Goal: Transaction & Acquisition: Purchase product/service

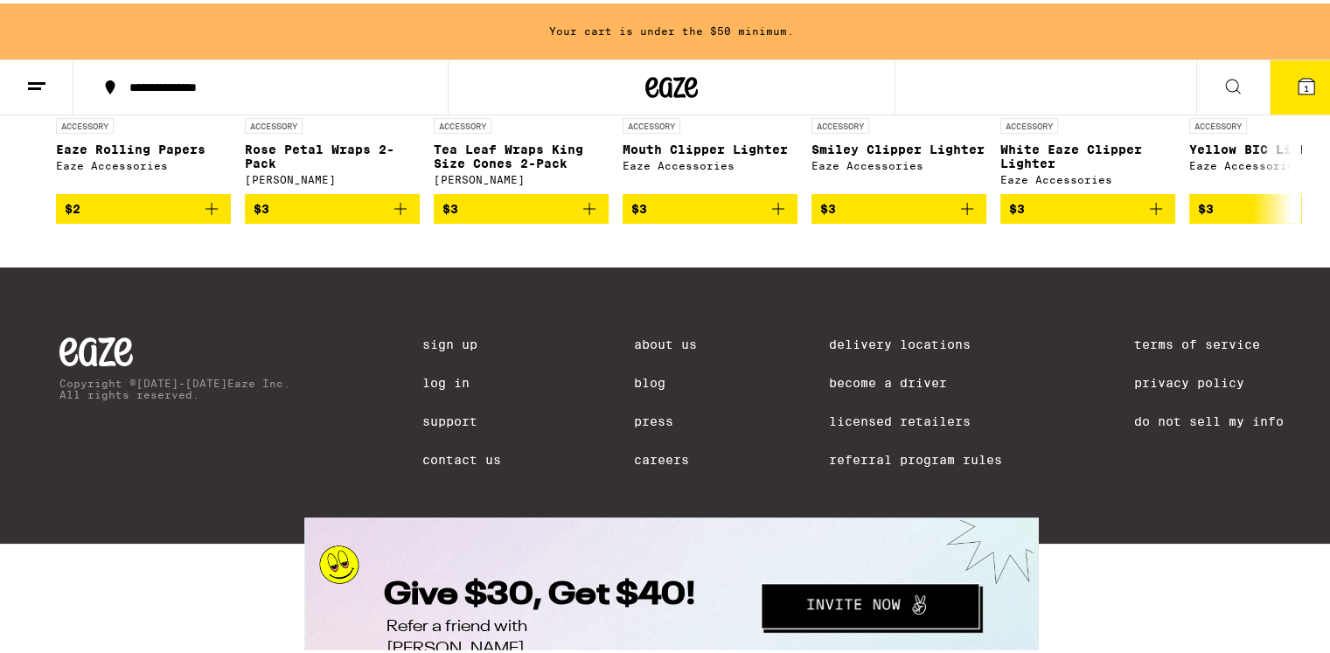
click at [1277, 87] on icon at bounding box center [1276, 76] width 21 height 21
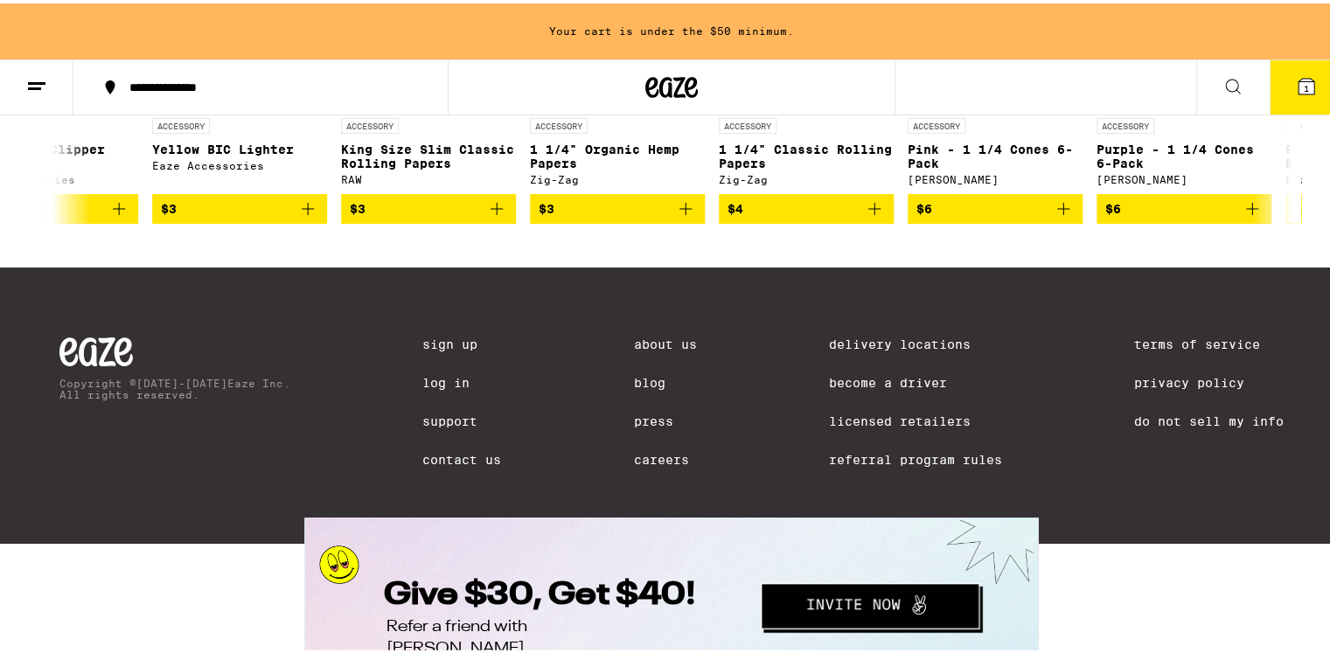
scroll to position [0, 1041]
click at [1277, 87] on icon at bounding box center [1276, 76] width 21 height 21
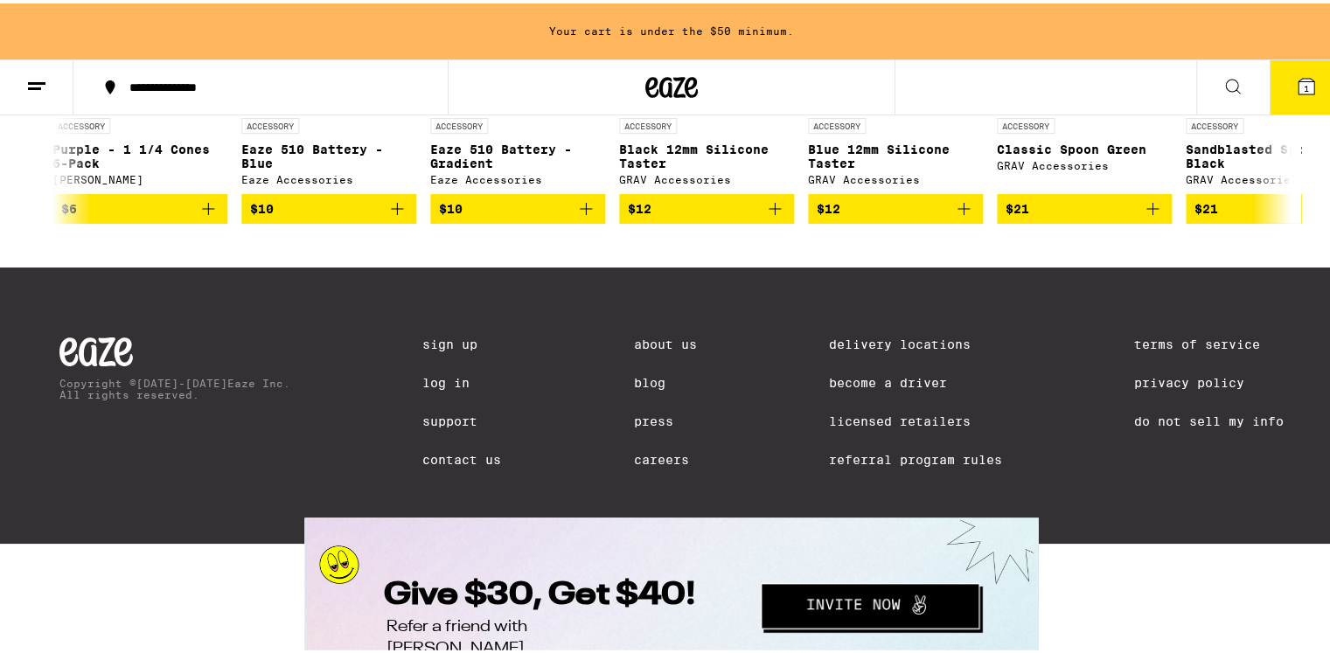
scroll to position [0, 2082]
click at [1277, 87] on icon at bounding box center [1276, 76] width 21 height 21
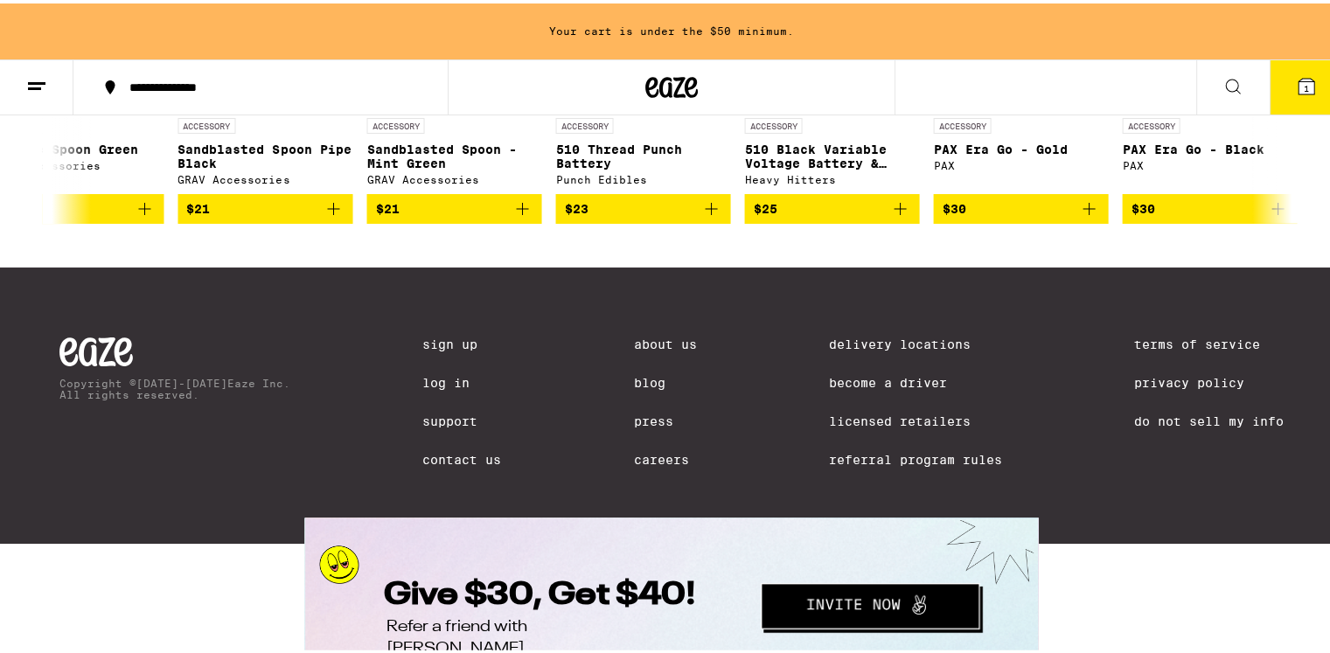
scroll to position [0, 3123]
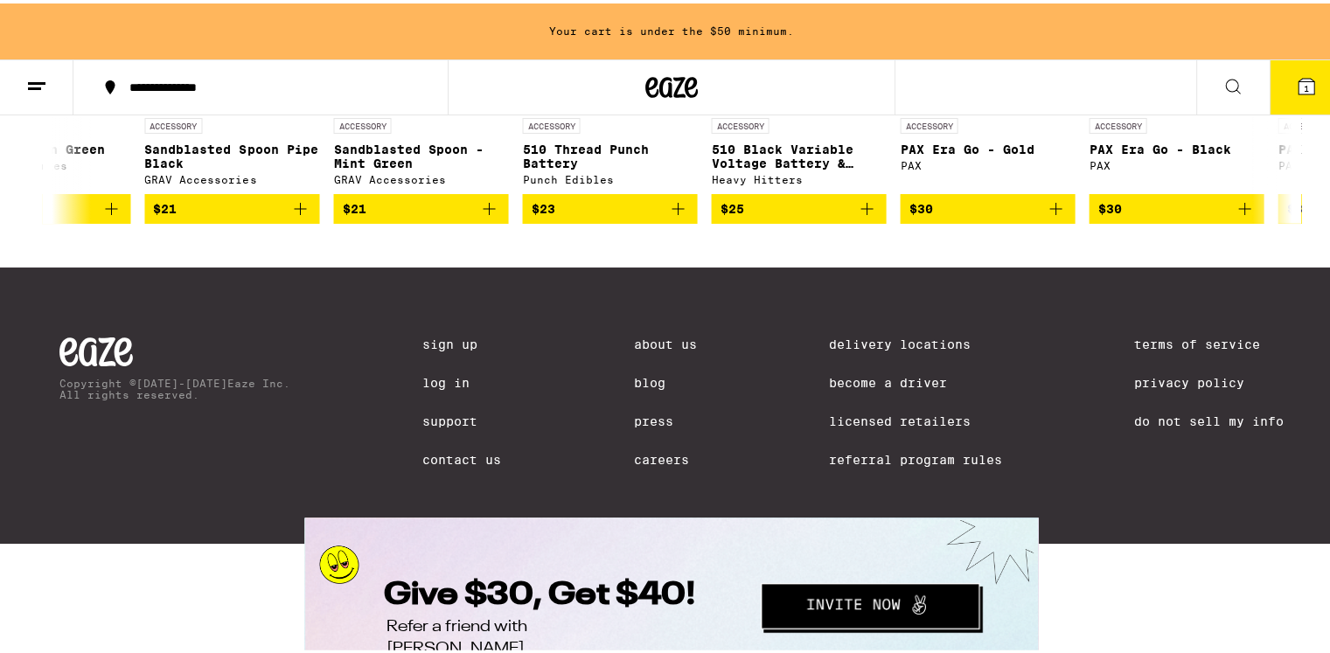
click at [1277, 87] on icon at bounding box center [1276, 76] width 21 height 21
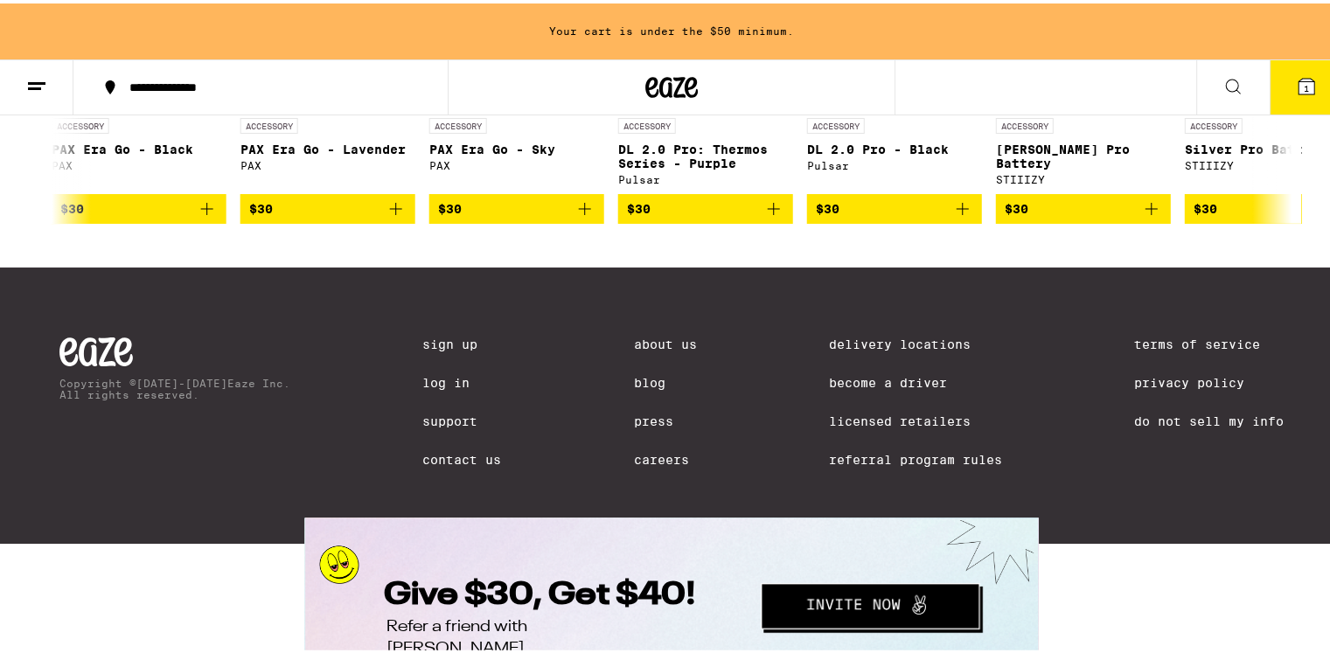
scroll to position [0, 4164]
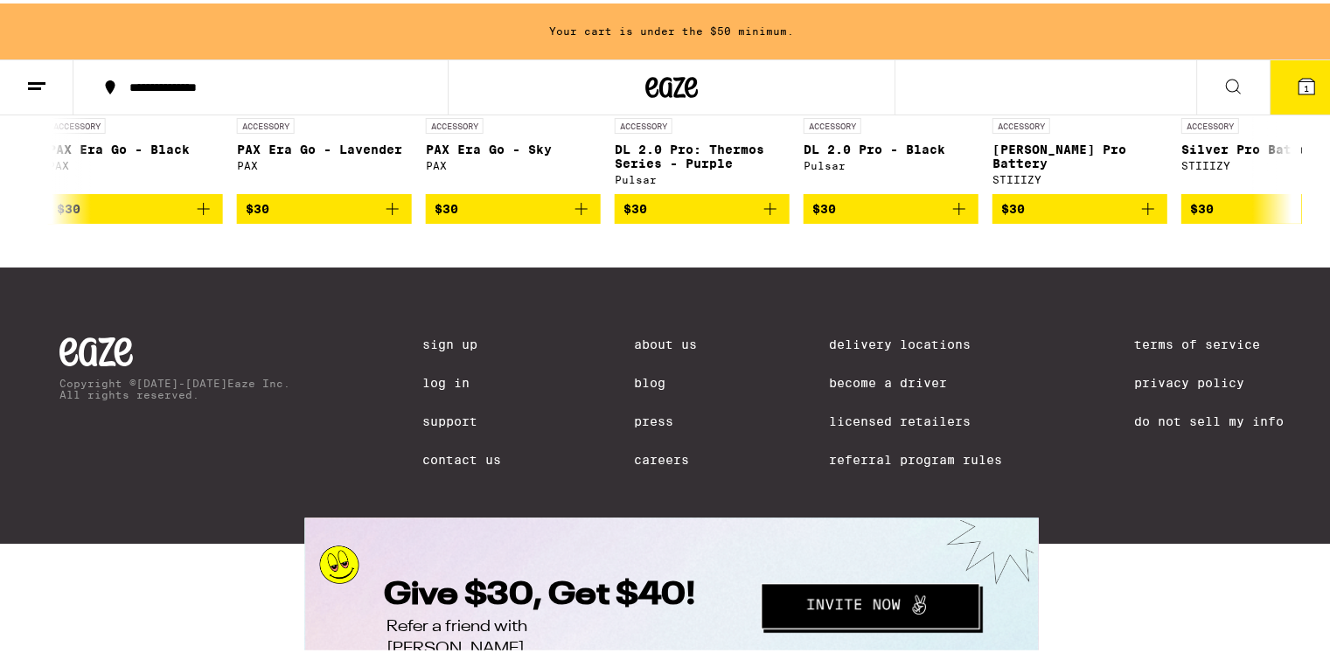
click at [1277, 87] on icon at bounding box center [1276, 76] width 21 height 21
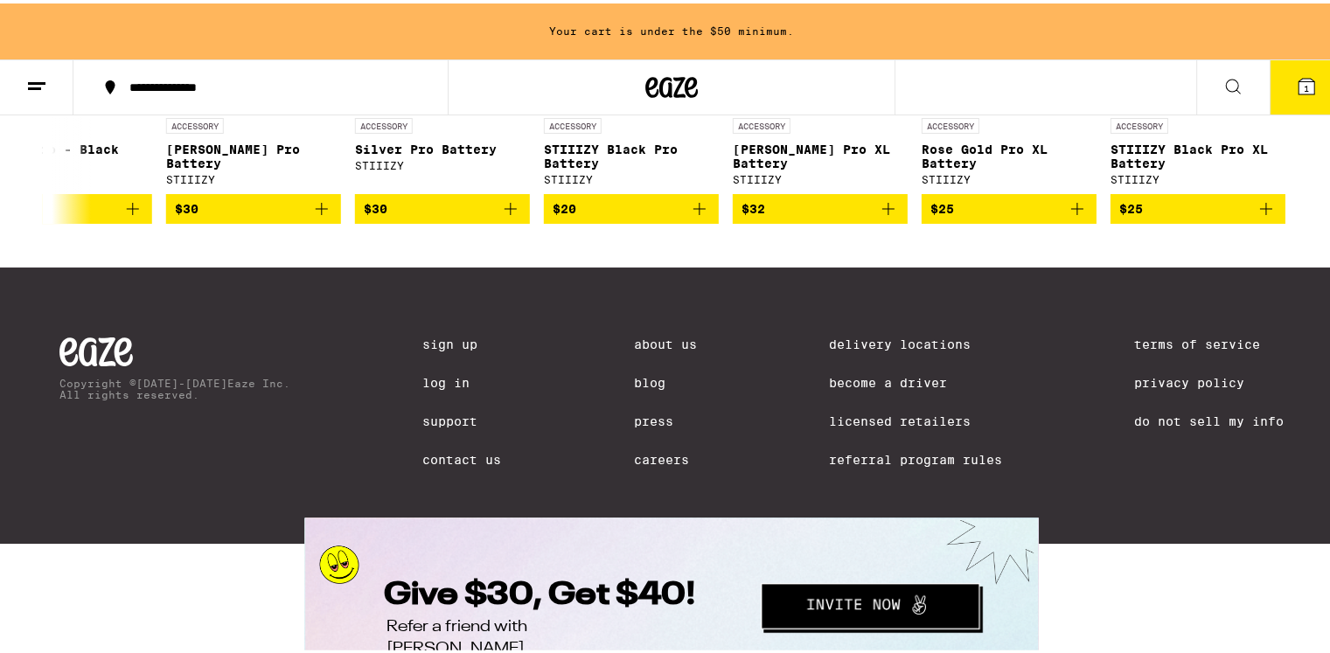
scroll to position [0, 5003]
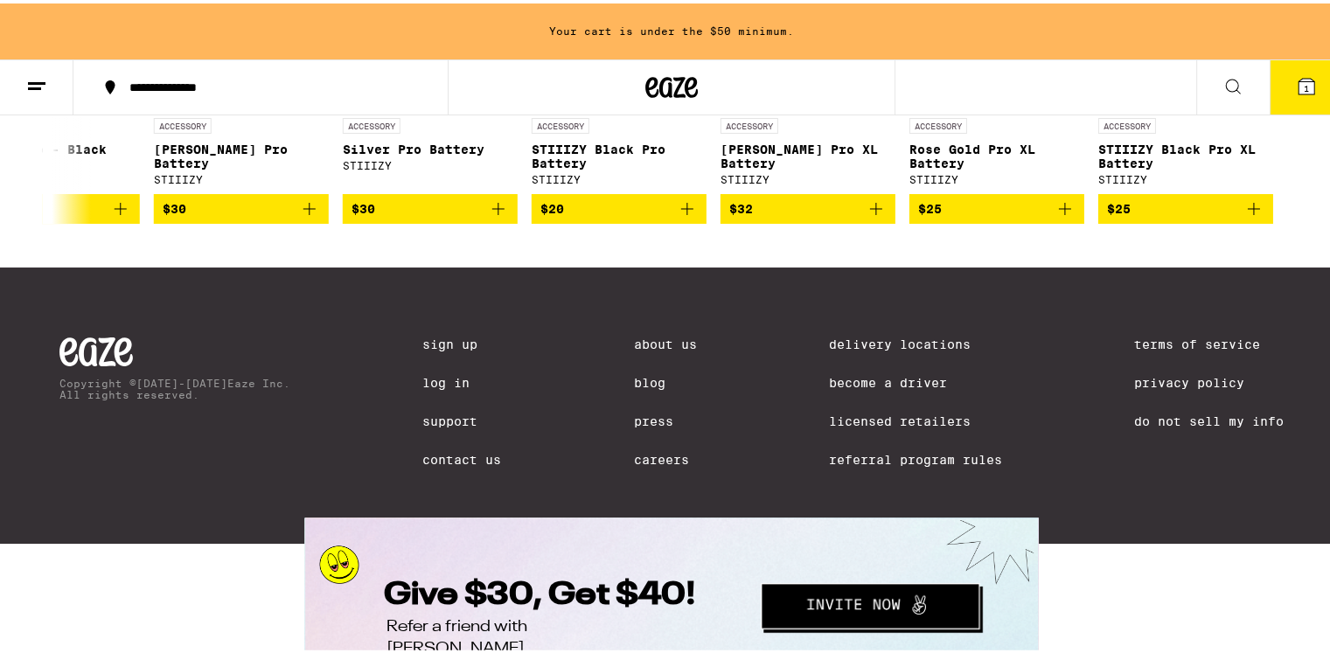
click at [1277, 101] on div at bounding box center [1276, 76] width 49 height 49
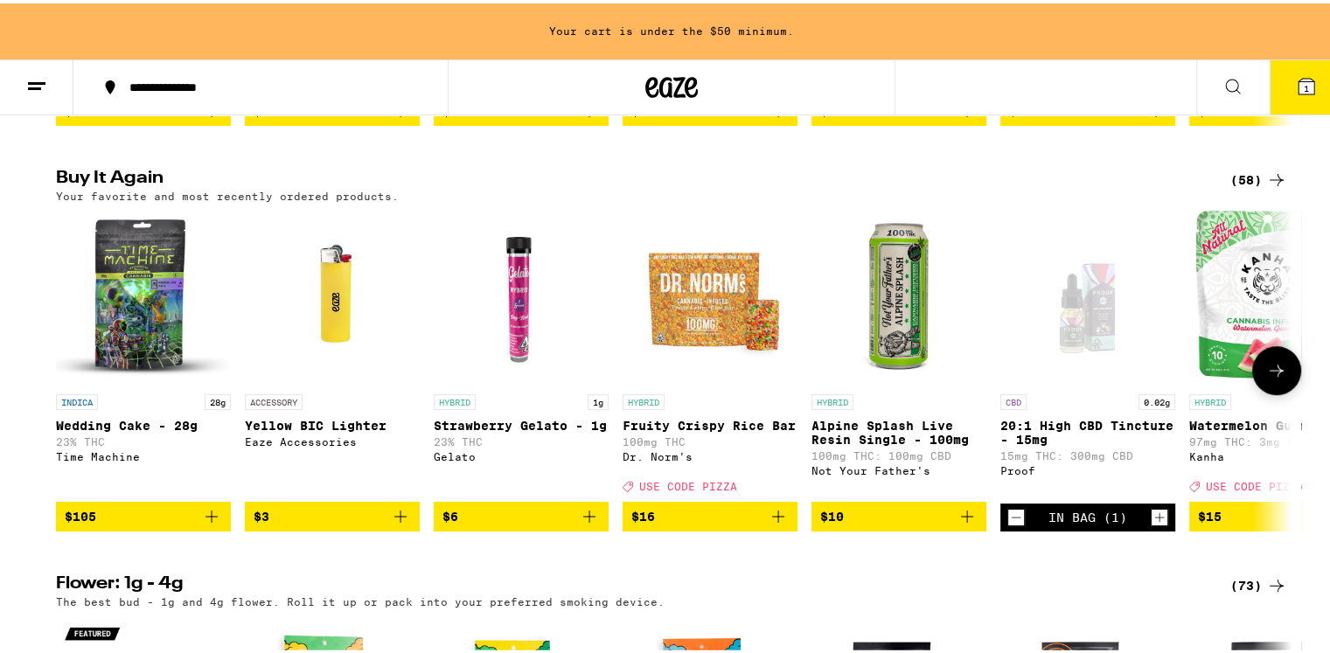
scroll to position [612, 0]
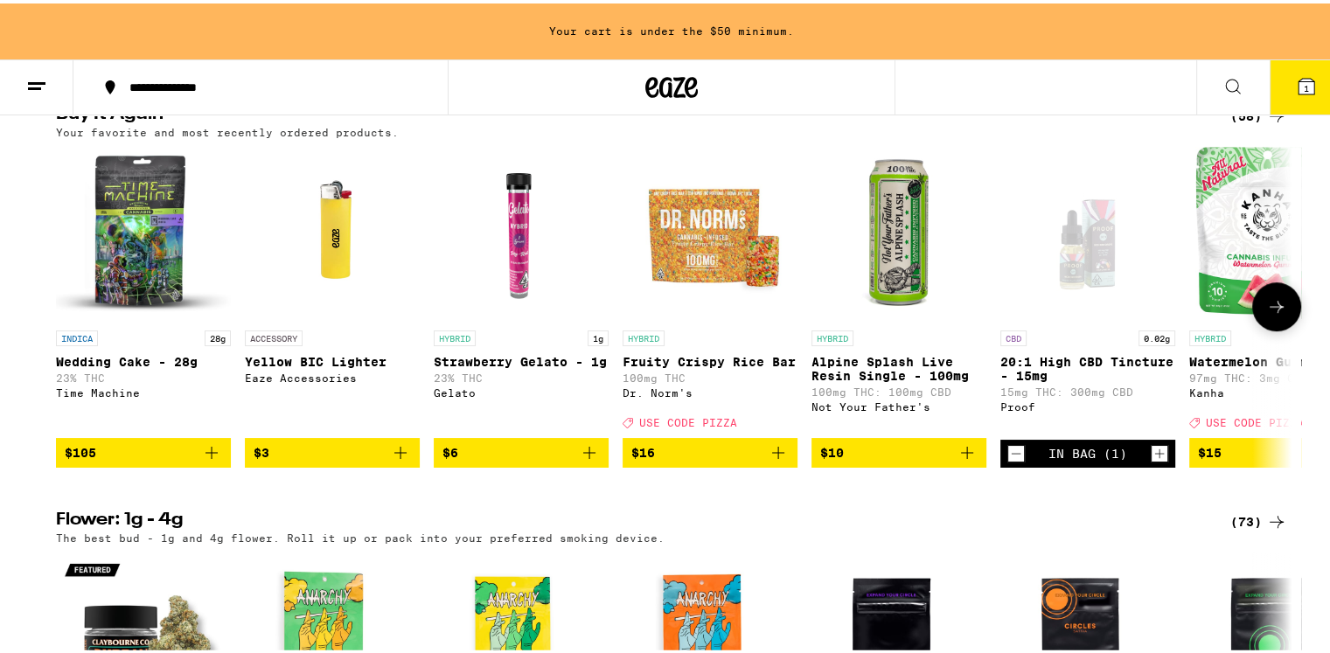
click at [772, 456] on icon "Add to bag" at bounding box center [778, 449] width 12 height 12
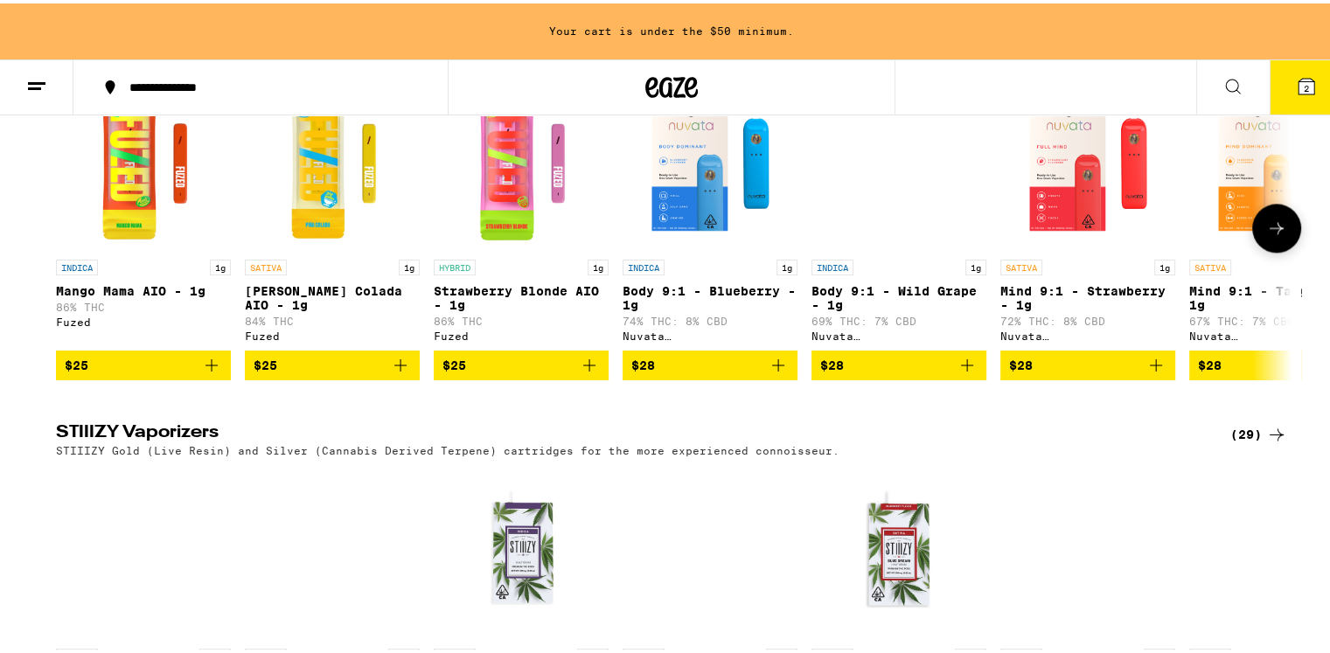
scroll to position [2187, 0]
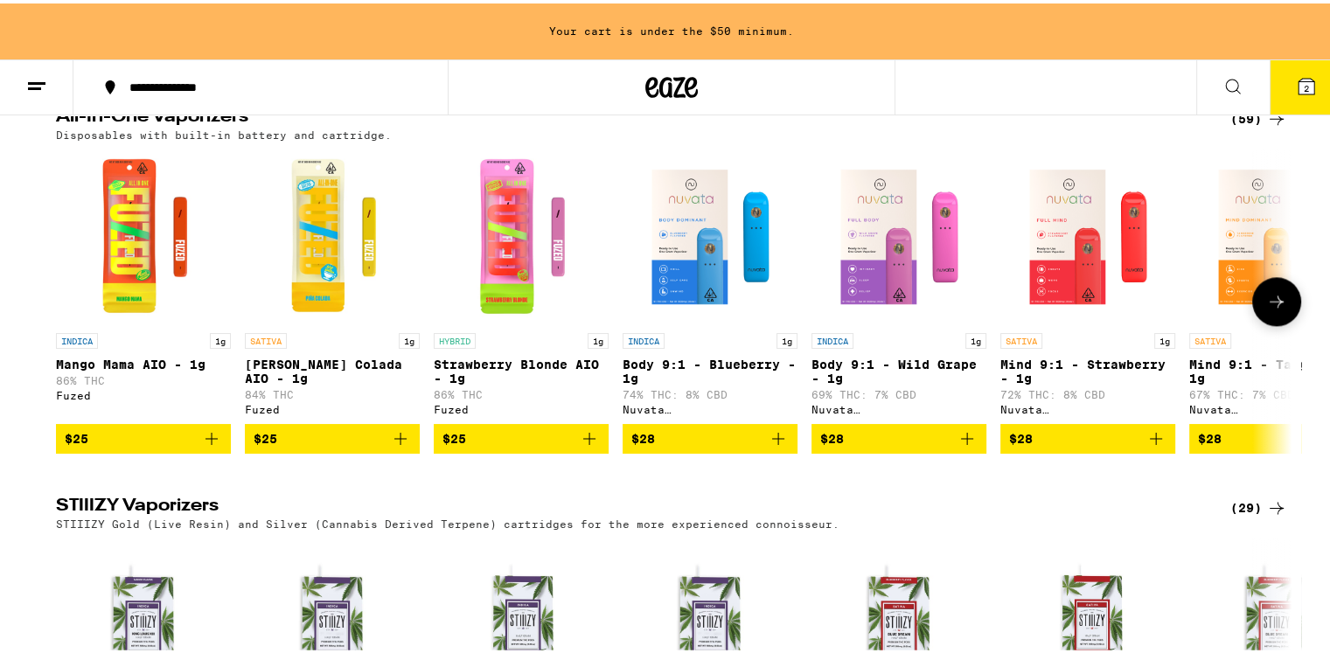
click at [1266, 309] on icon at bounding box center [1276, 298] width 21 height 21
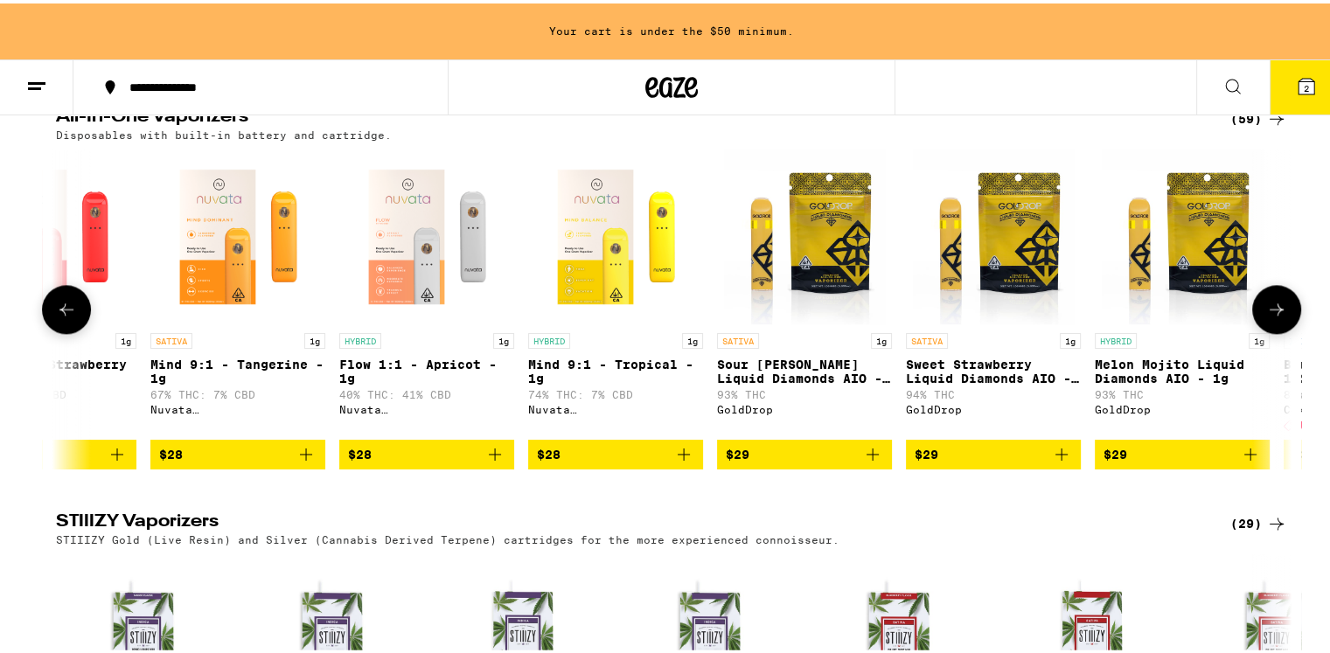
scroll to position [0, 1041]
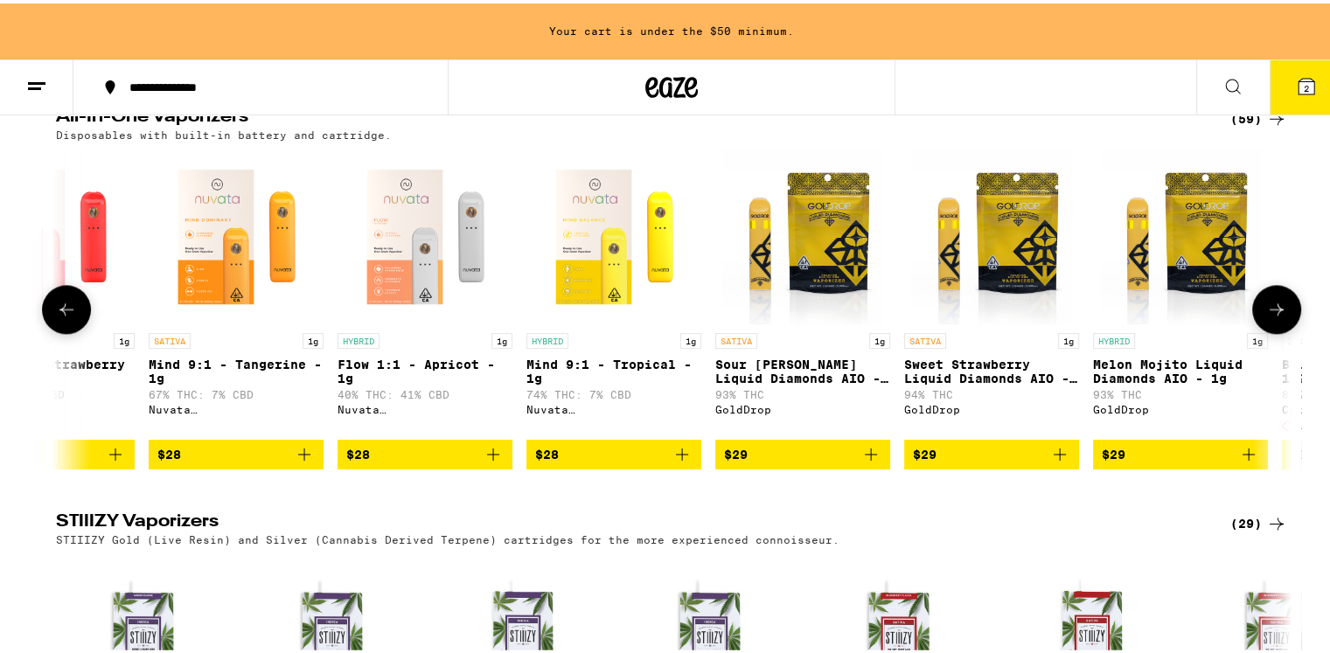
click at [1266, 317] on icon at bounding box center [1276, 306] width 21 height 21
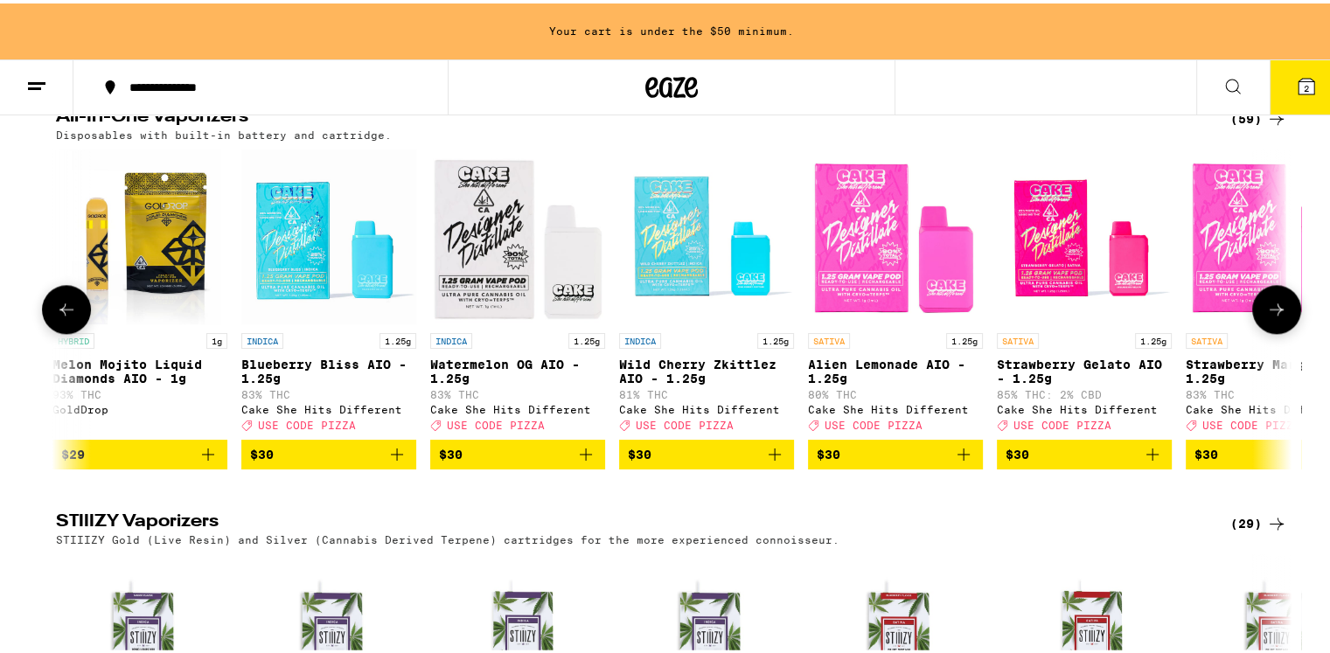
click at [1268, 317] on icon at bounding box center [1276, 306] width 21 height 21
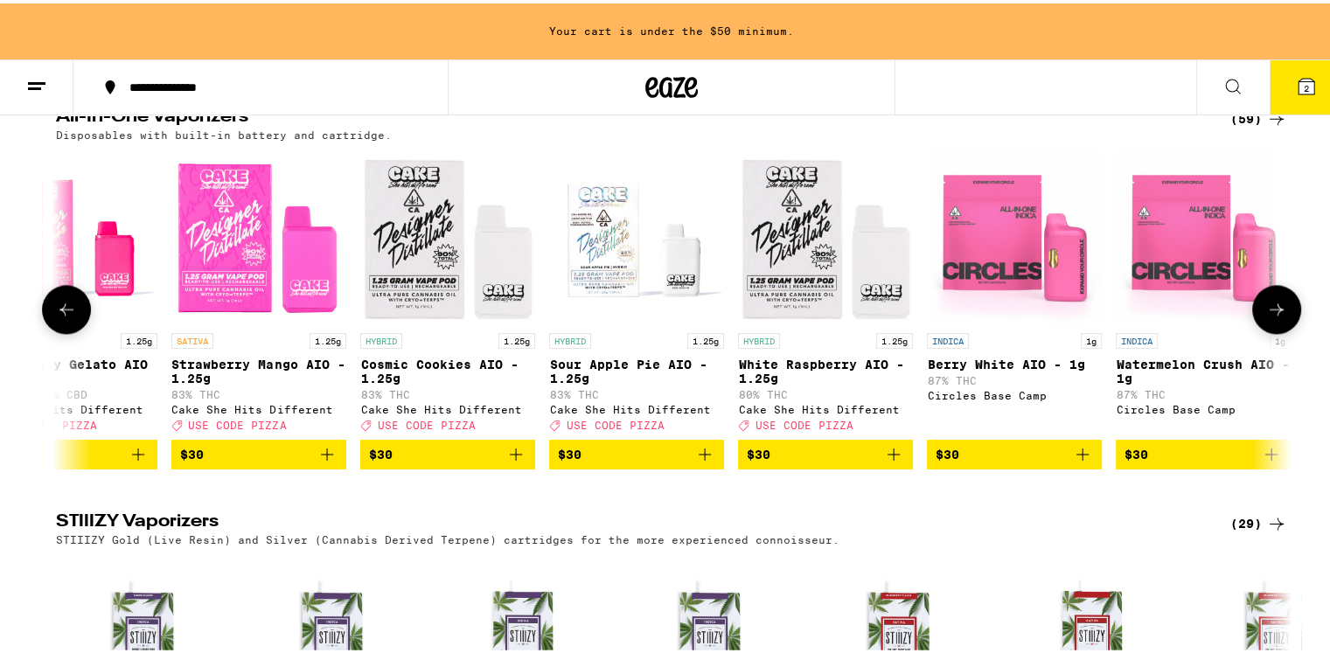
scroll to position [0, 3123]
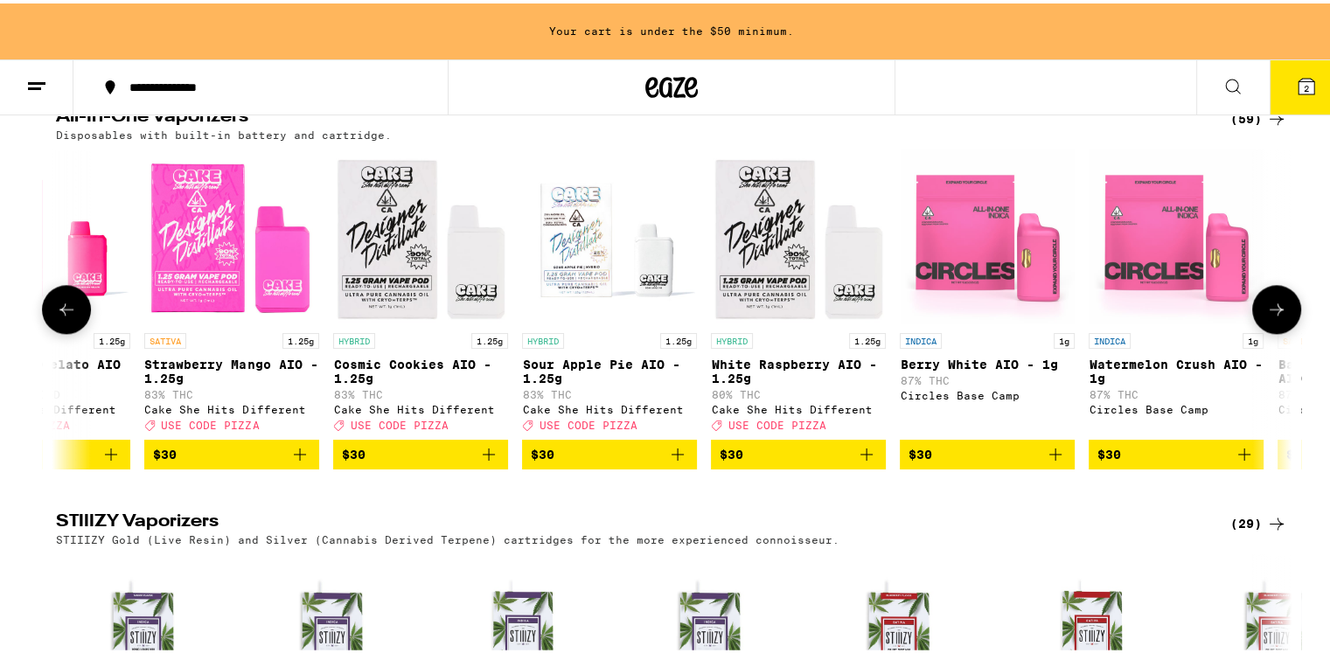
click at [1268, 317] on icon at bounding box center [1276, 306] width 21 height 21
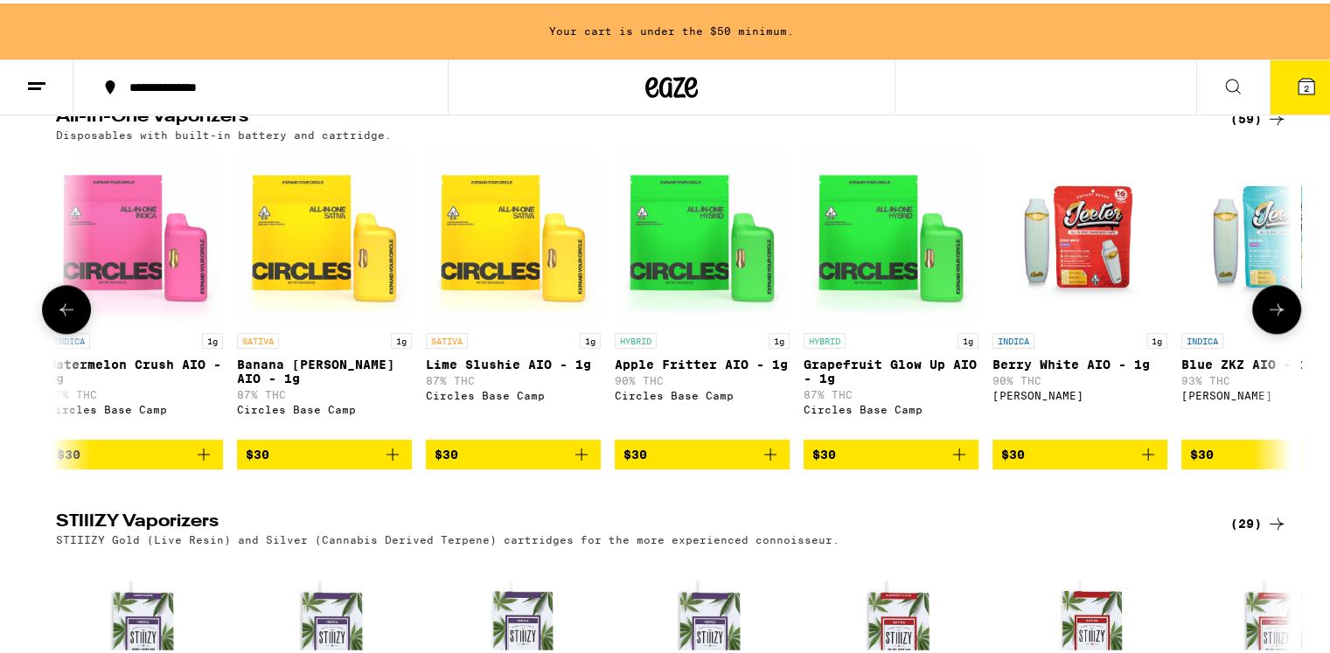
click at [1268, 317] on icon at bounding box center [1276, 306] width 21 height 21
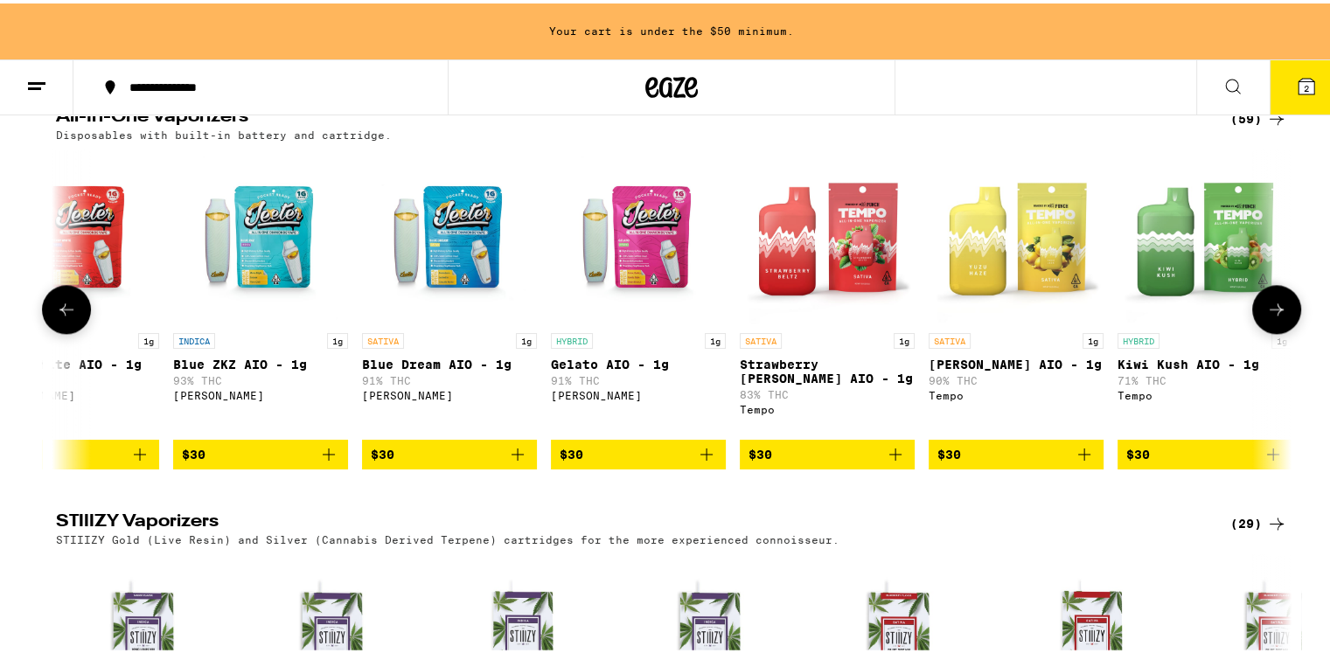
scroll to position [0, 5206]
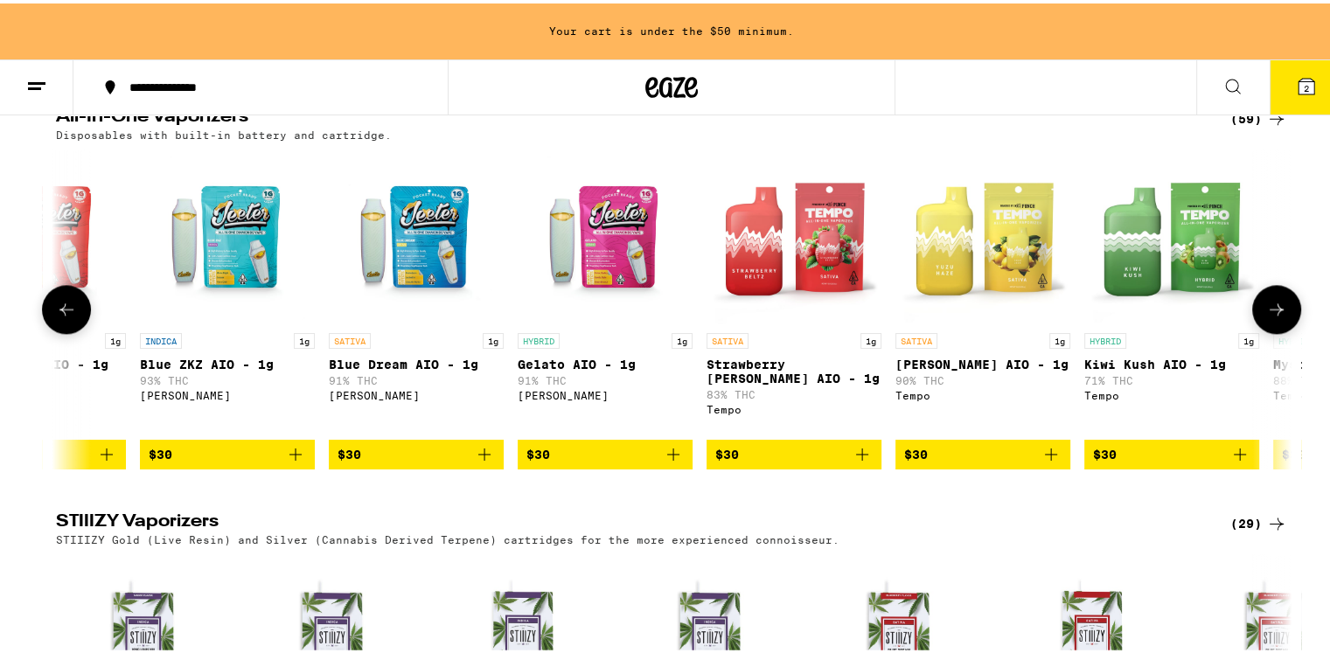
click at [1266, 317] on icon at bounding box center [1276, 306] width 21 height 21
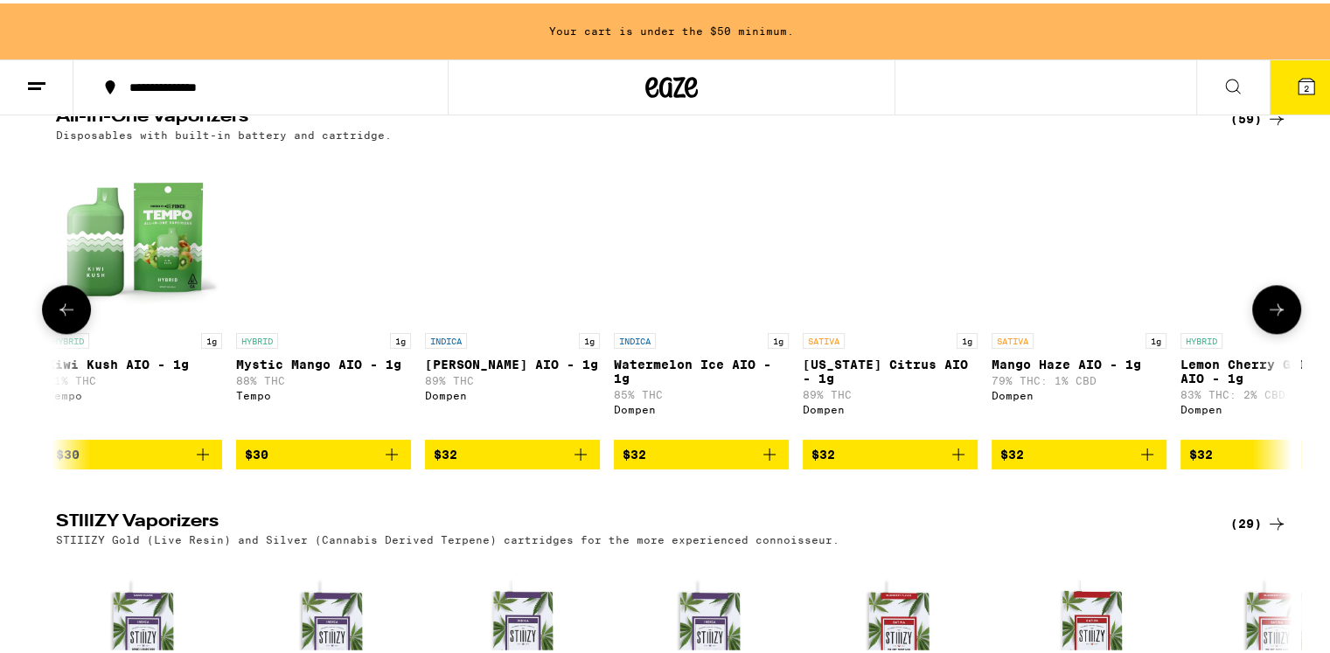
scroll to position [0, 6247]
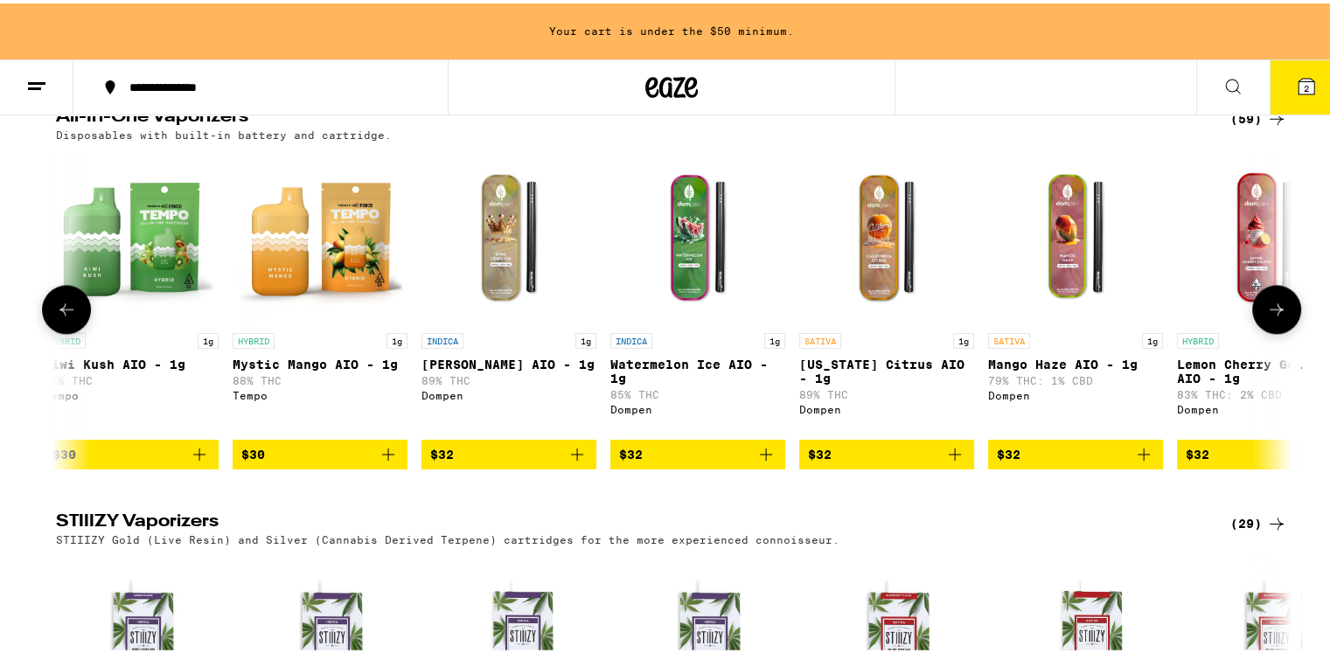
click at [1266, 317] on icon at bounding box center [1276, 306] width 21 height 21
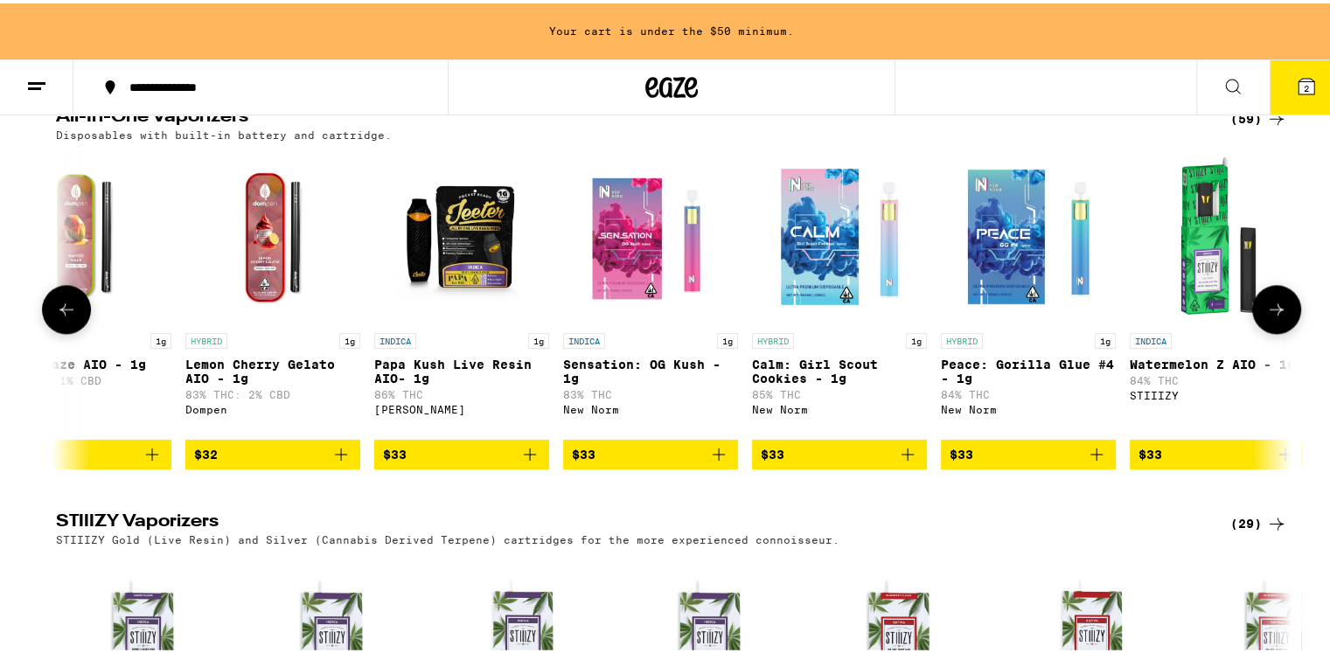
scroll to position [0, 7287]
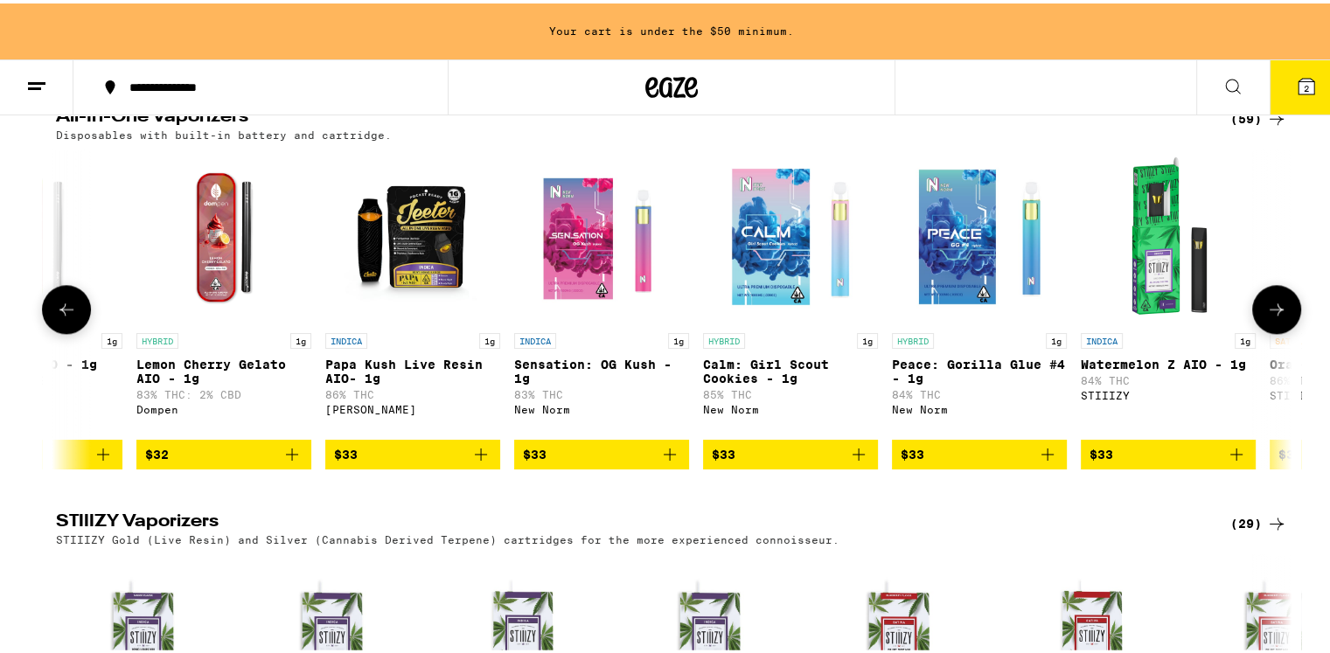
click at [1266, 317] on icon at bounding box center [1276, 306] width 21 height 21
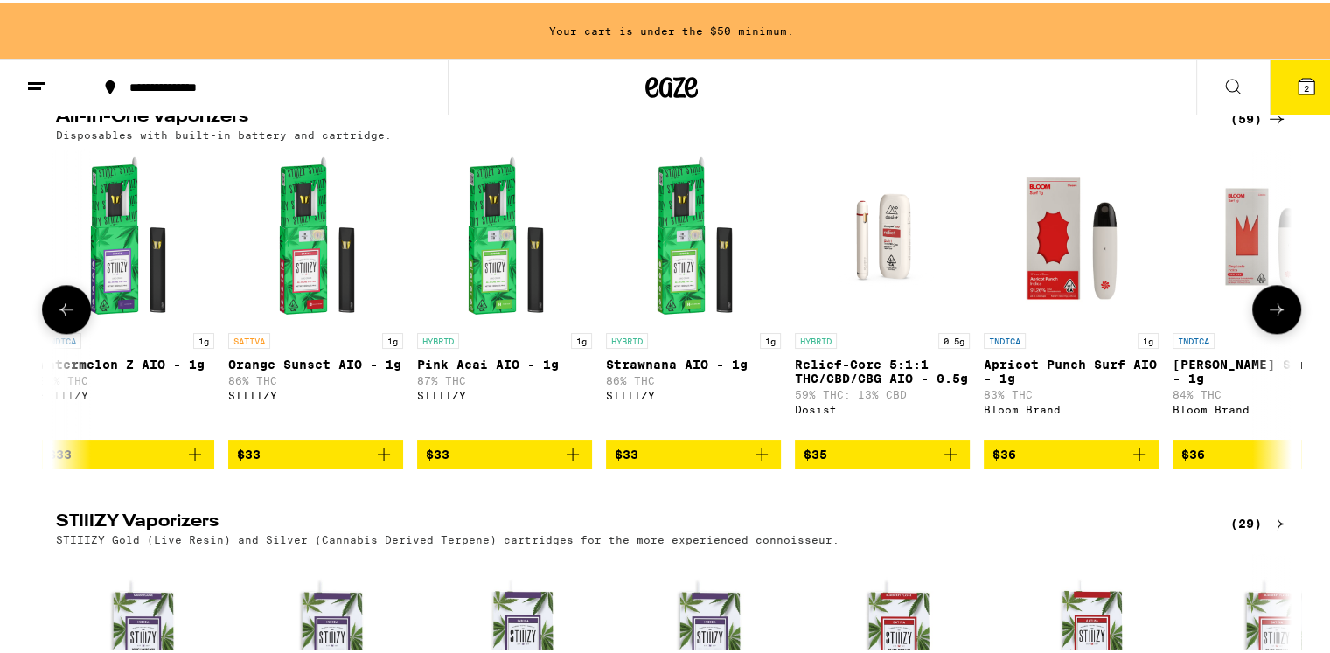
click at [1266, 317] on icon at bounding box center [1276, 306] width 21 height 21
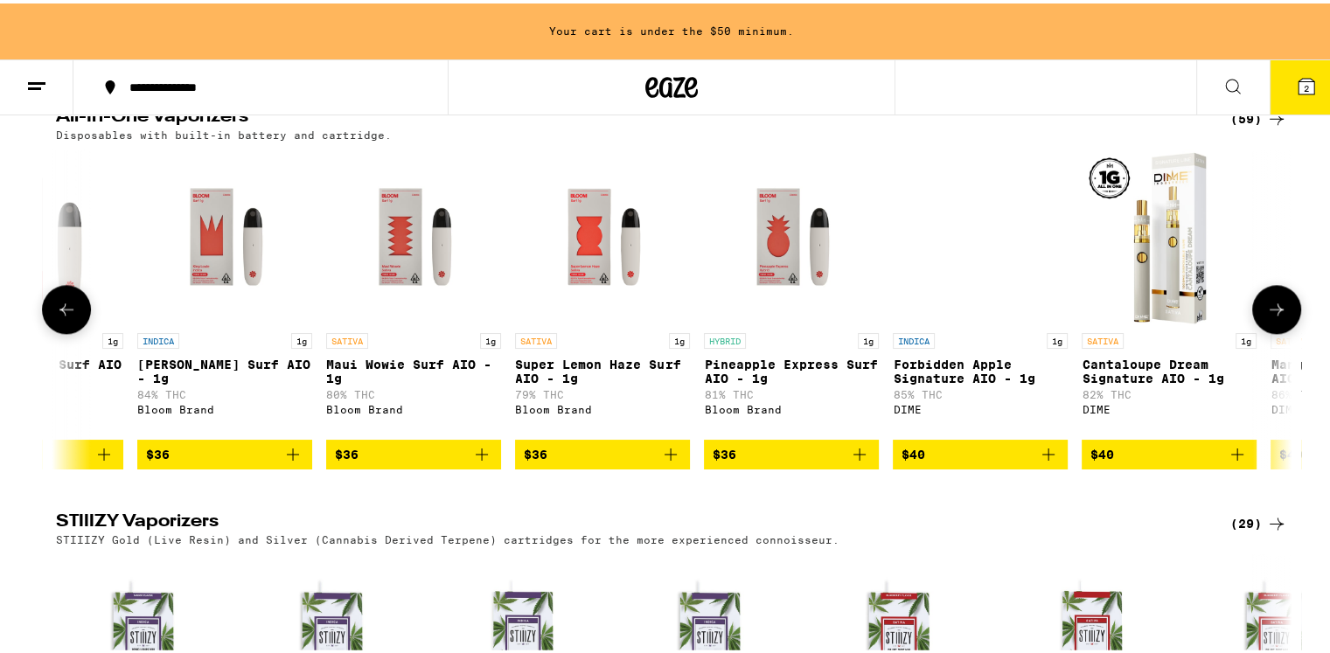
scroll to position [0, 9370]
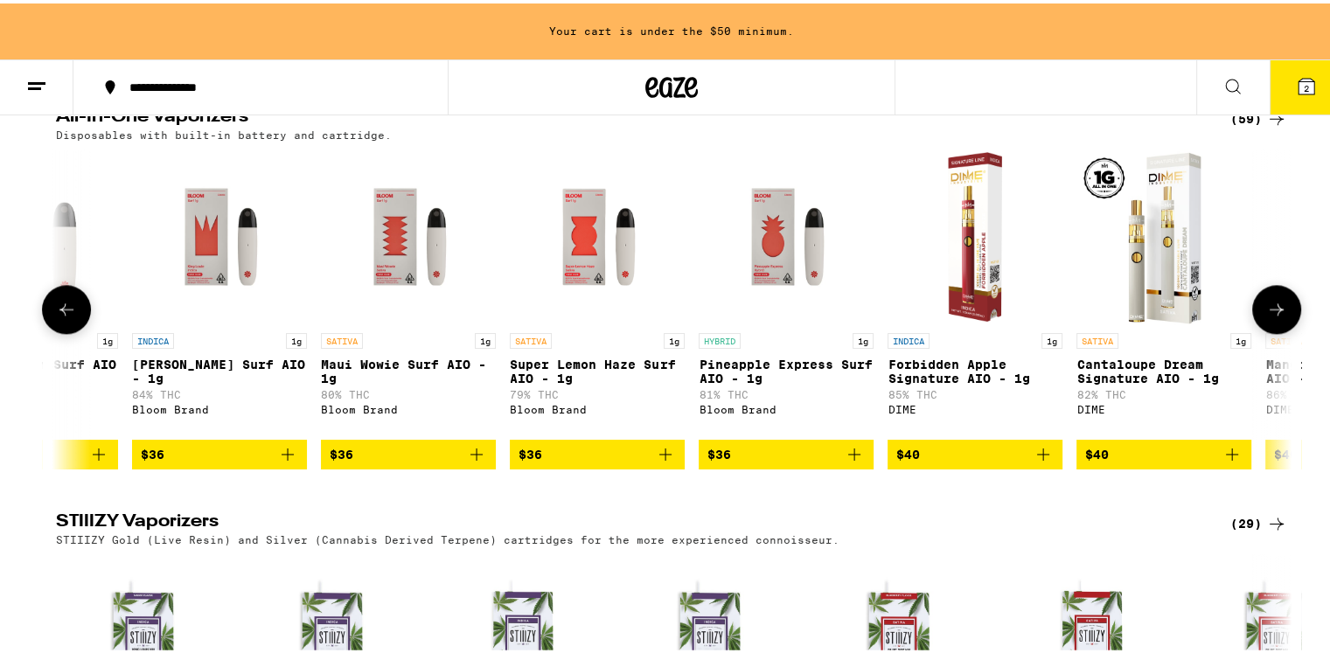
click at [62, 317] on icon at bounding box center [66, 306] width 21 height 21
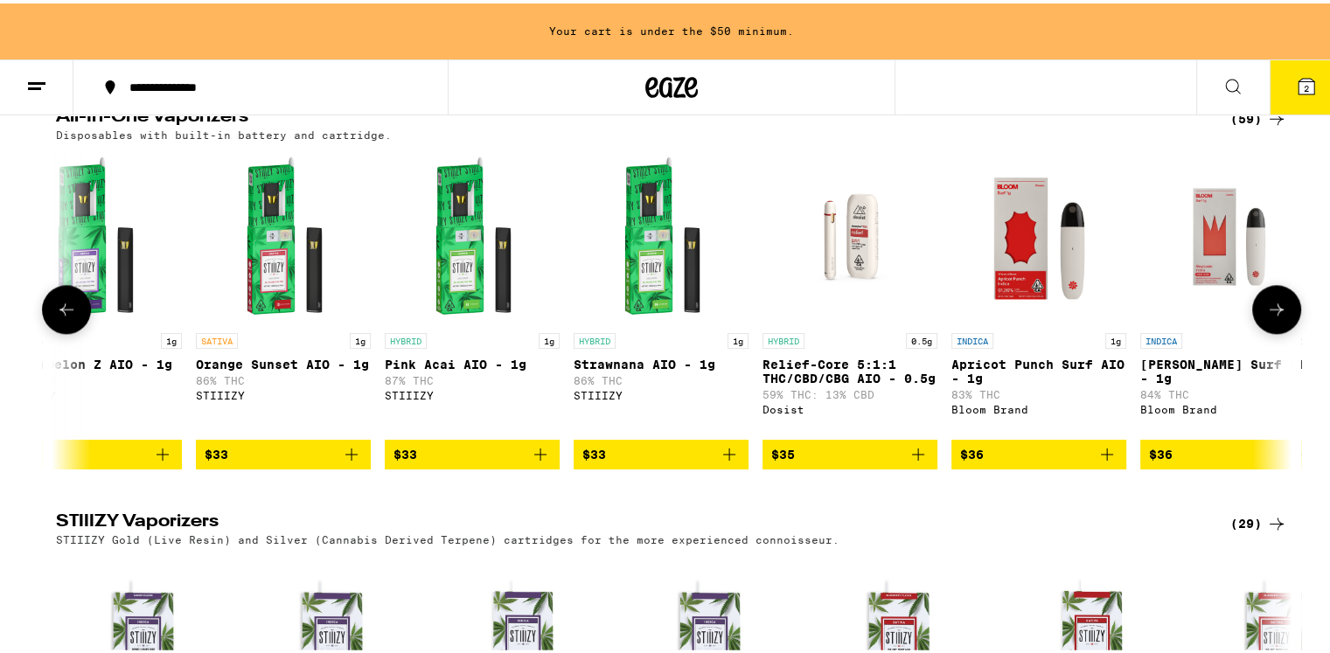
scroll to position [0, 8330]
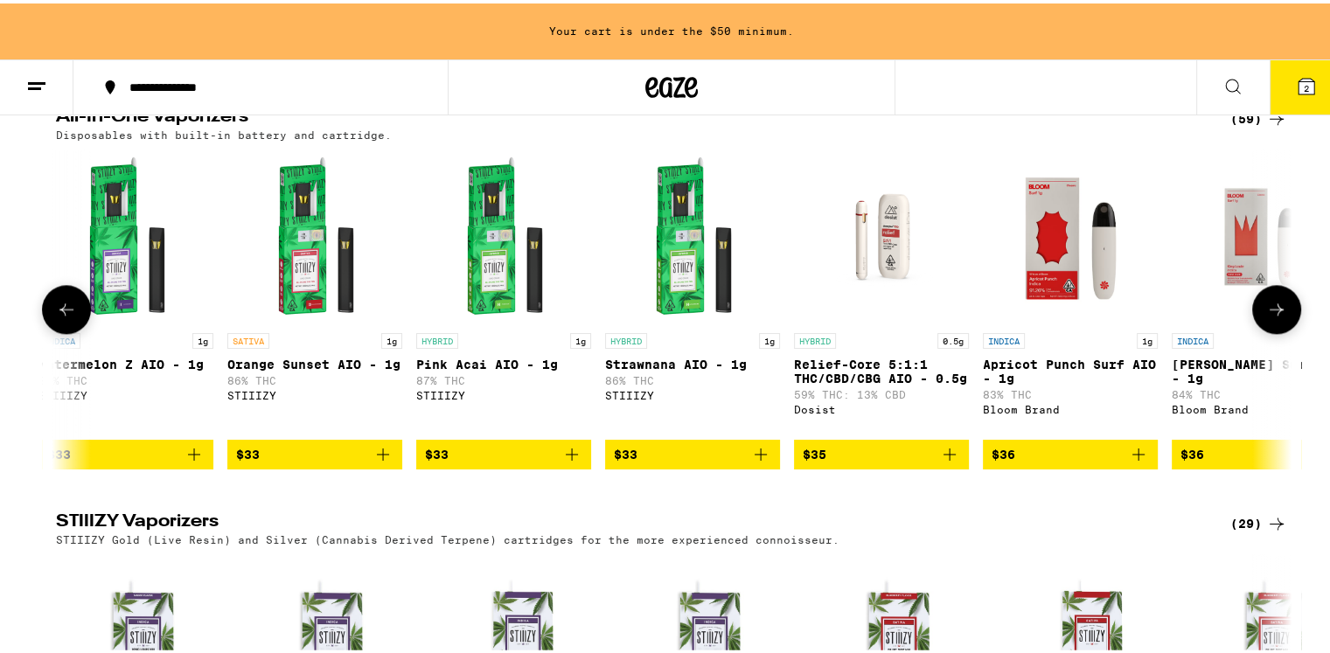
click at [881, 295] on img "Open page for Relief-Core 5:1:1 THC/CBD/CBG AIO - 0.5g from Dosist" at bounding box center [881, 233] width 175 height 175
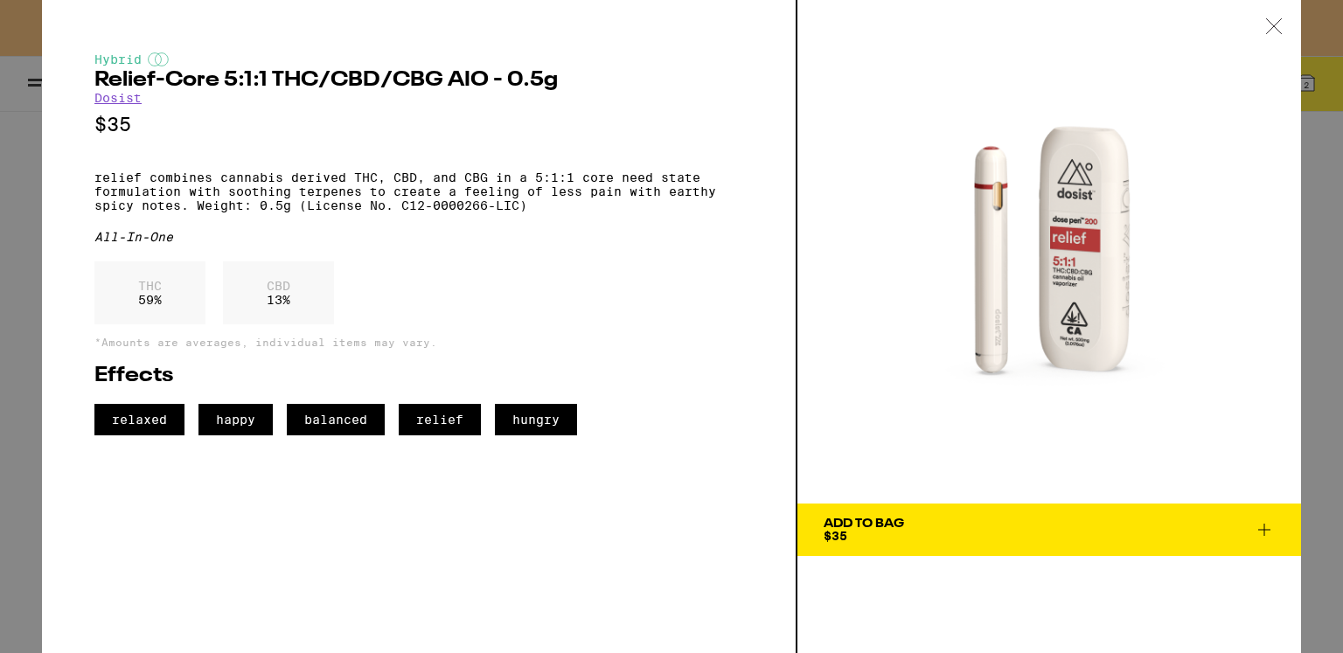
drag, startPoint x: 1272, startPoint y: 25, endPoint x: 1242, endPoint y: 64, distance: 48.6
click at [1273, 24] on icon at bounding box center [1274, 26] width 17 height 16
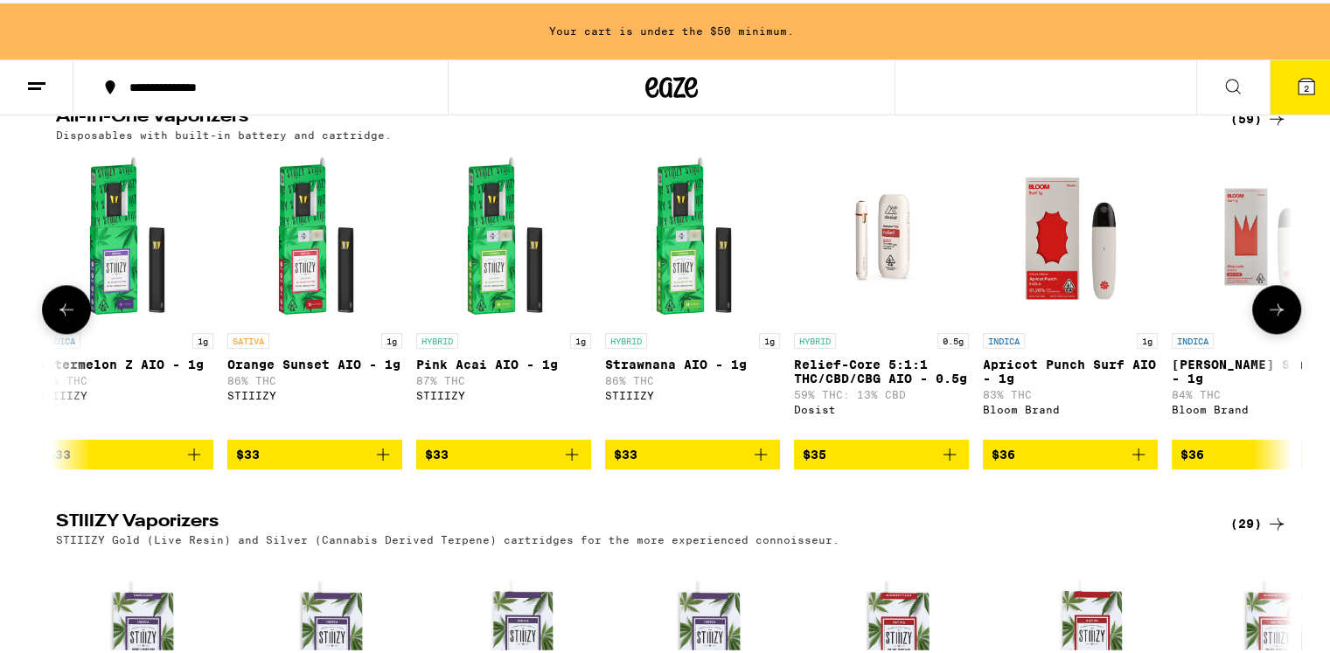
click at [1270, 317] on icon at bounding box center [1276, 306] width 21 height 21
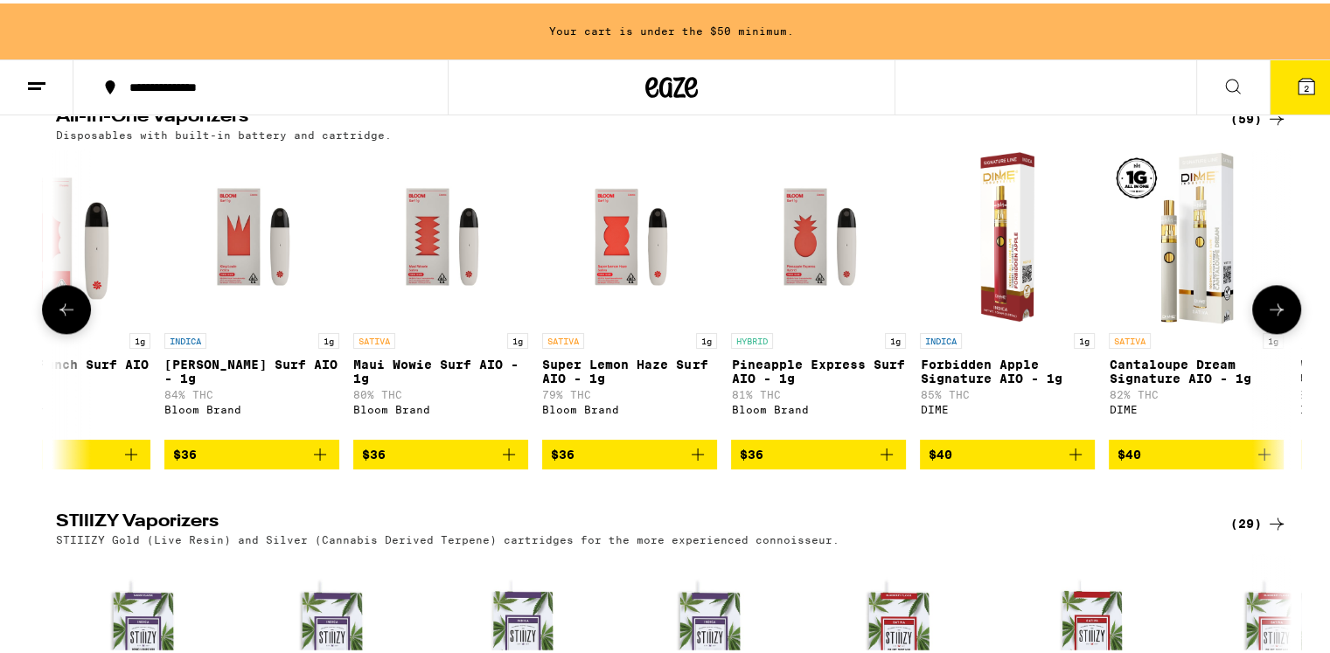
scroll to position [0, 9371]
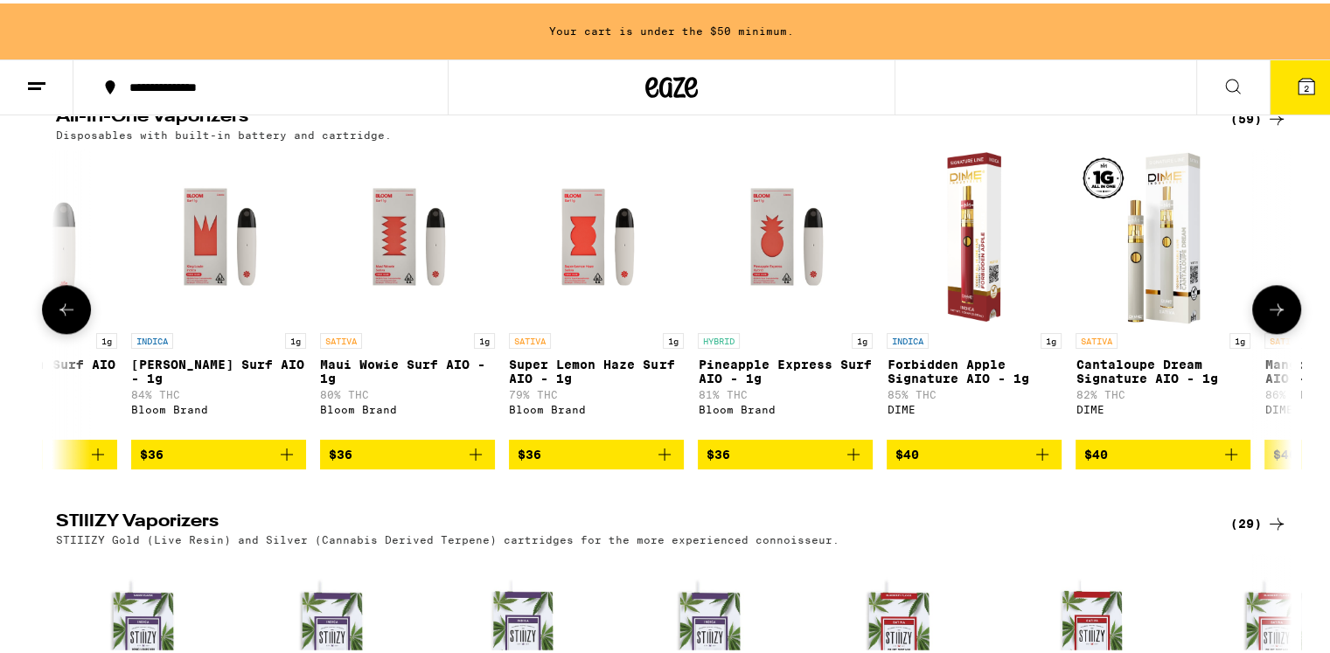
click at [1270, 317] on icon at bounding box center [1276, 306] width 21 height 21
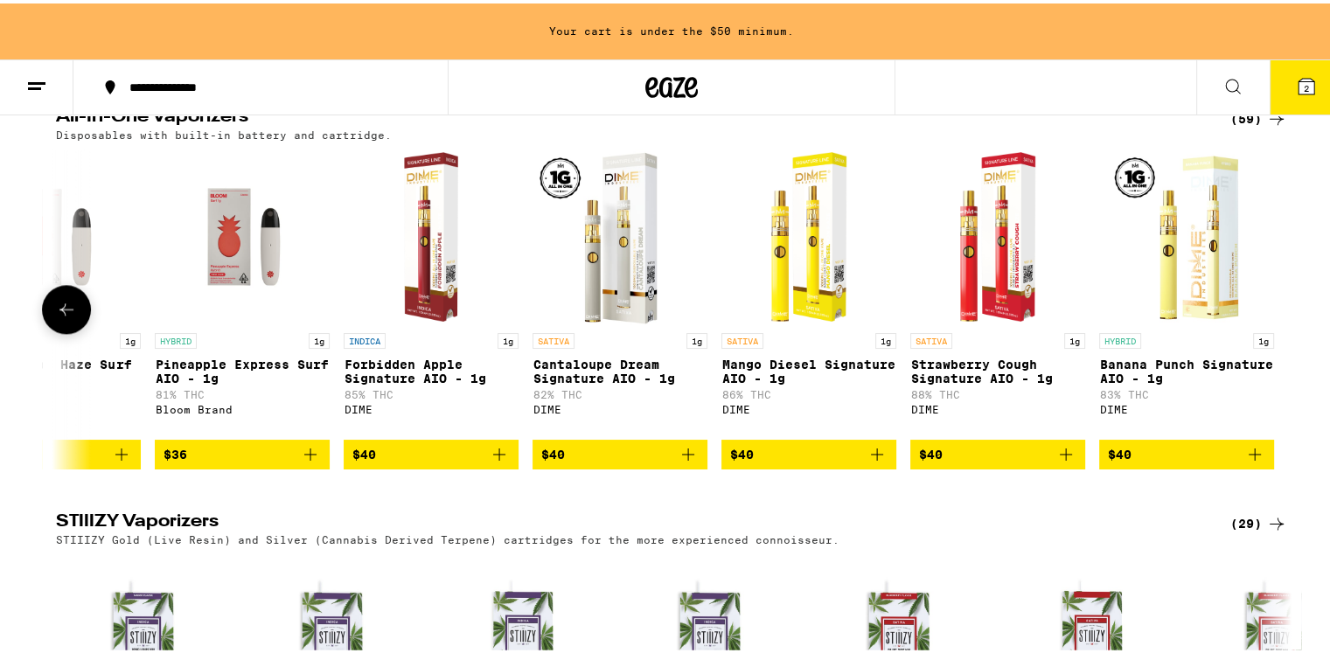
scroll to position [0, 9915]
click at [56, 317] on icon at bounding box center [66, 306] width 21 height 21
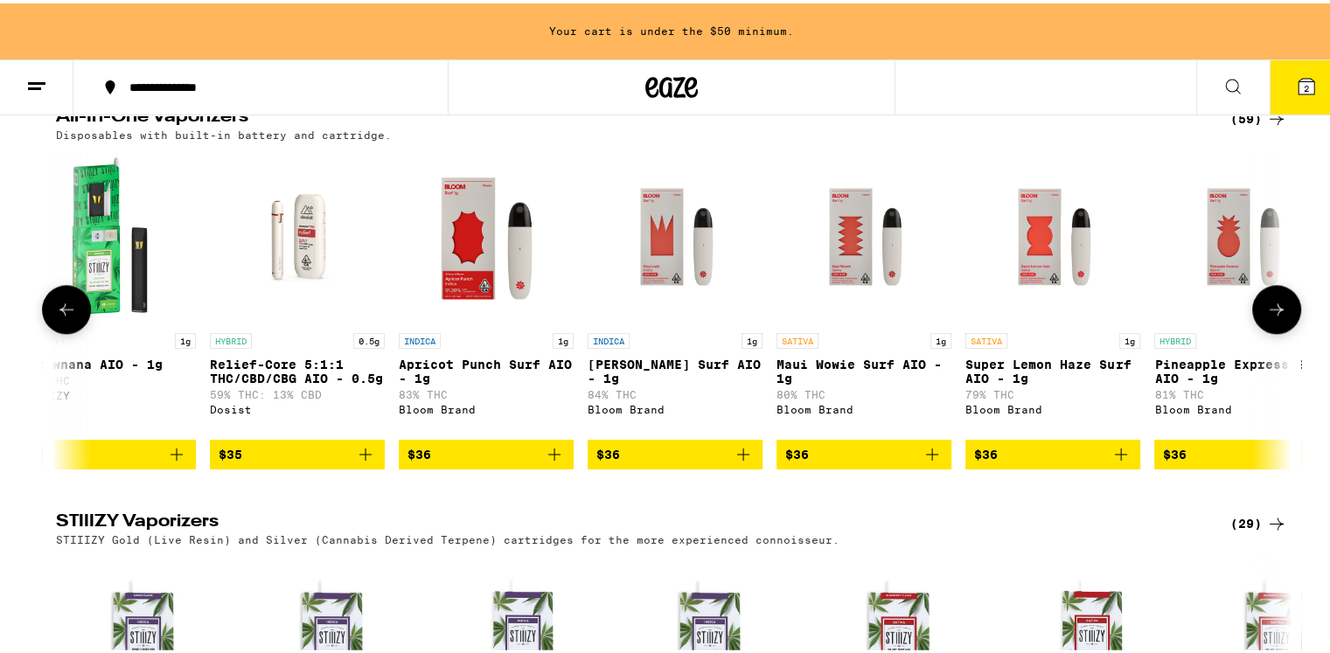
scroll to position [0, 8874]
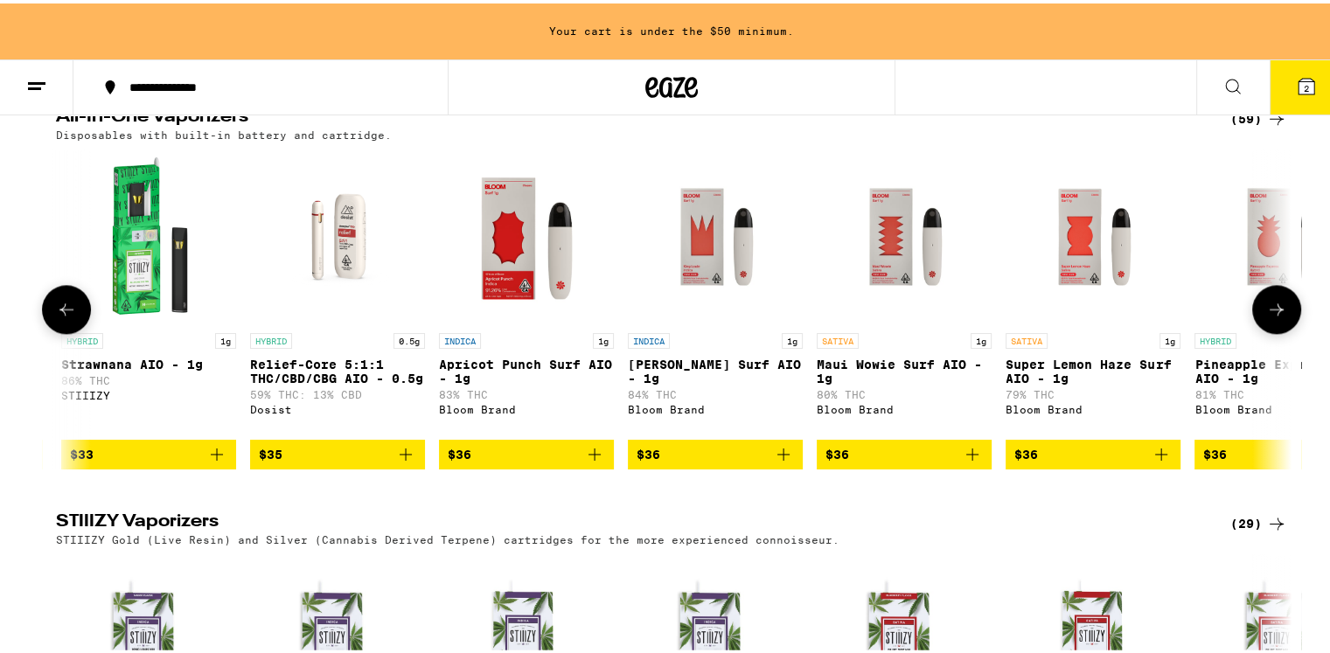
click at [56, 317] on icon at bounding box center [66, 306] width 21 height 21
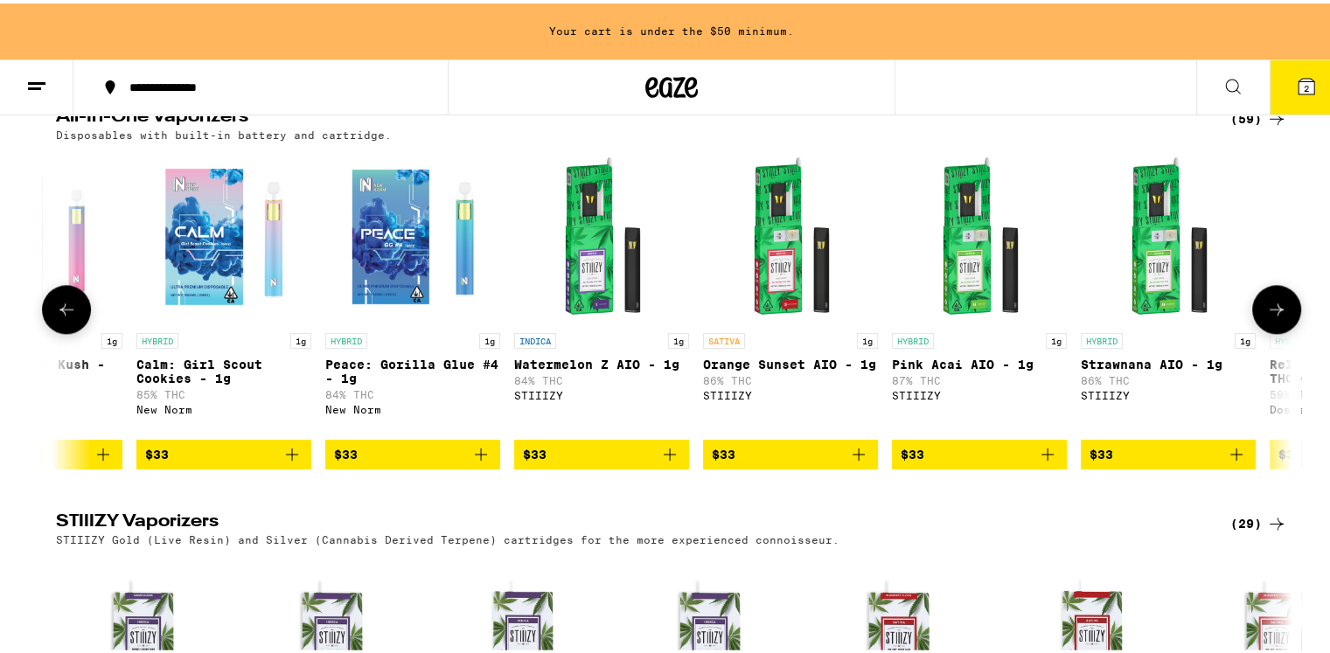
scroll to position [0, 7833]
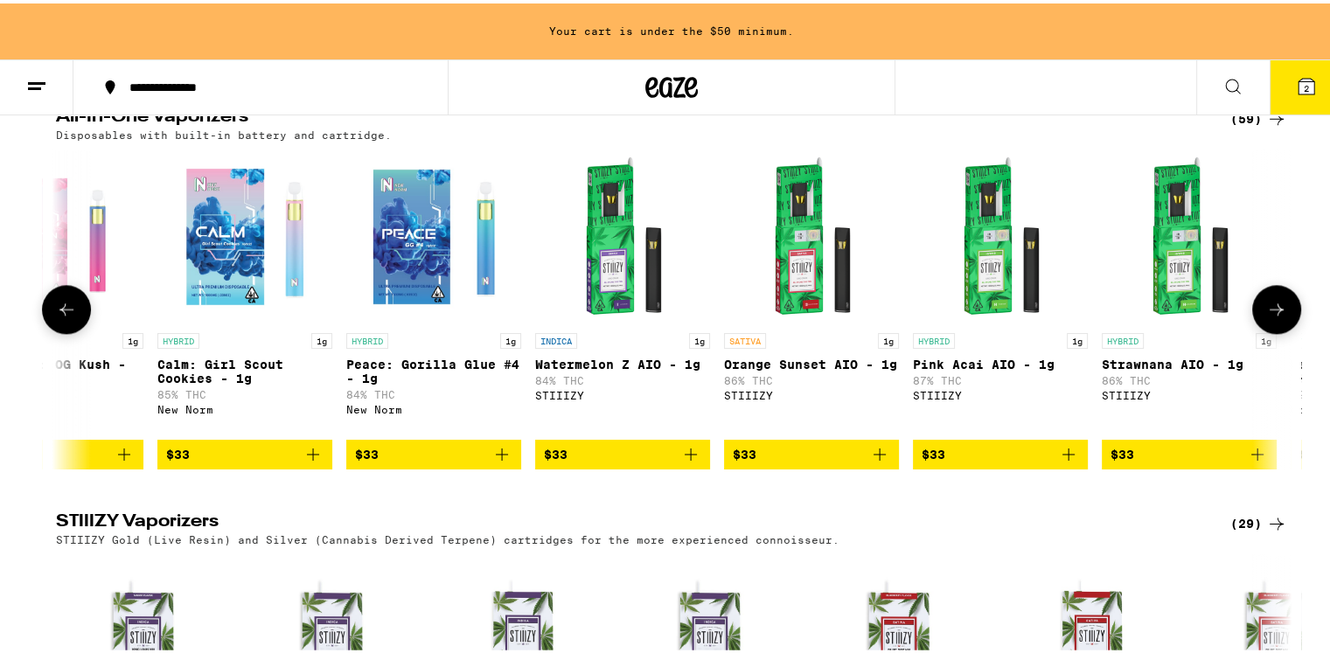
click at [56, 317] on icon at bounding box center [66, 306] width 21 height 21
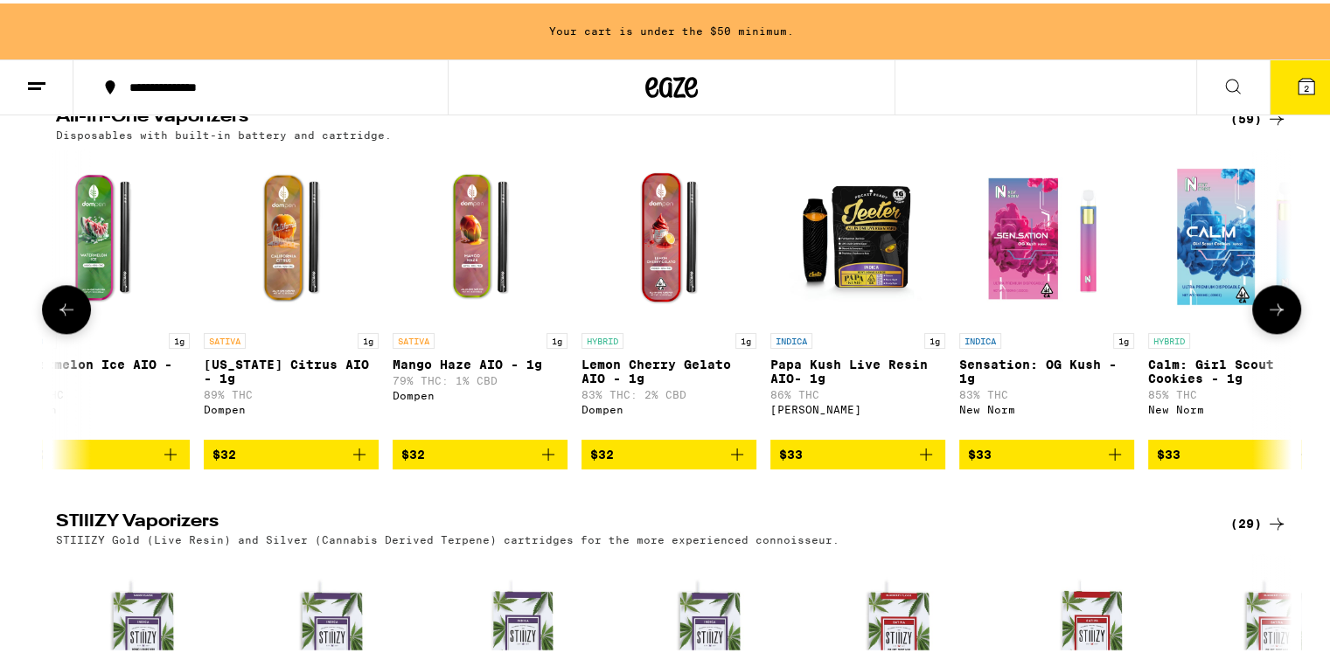
scroll to position [0, 6793]
